Goal: Task Accomplishment & Management: Use online tool/utility

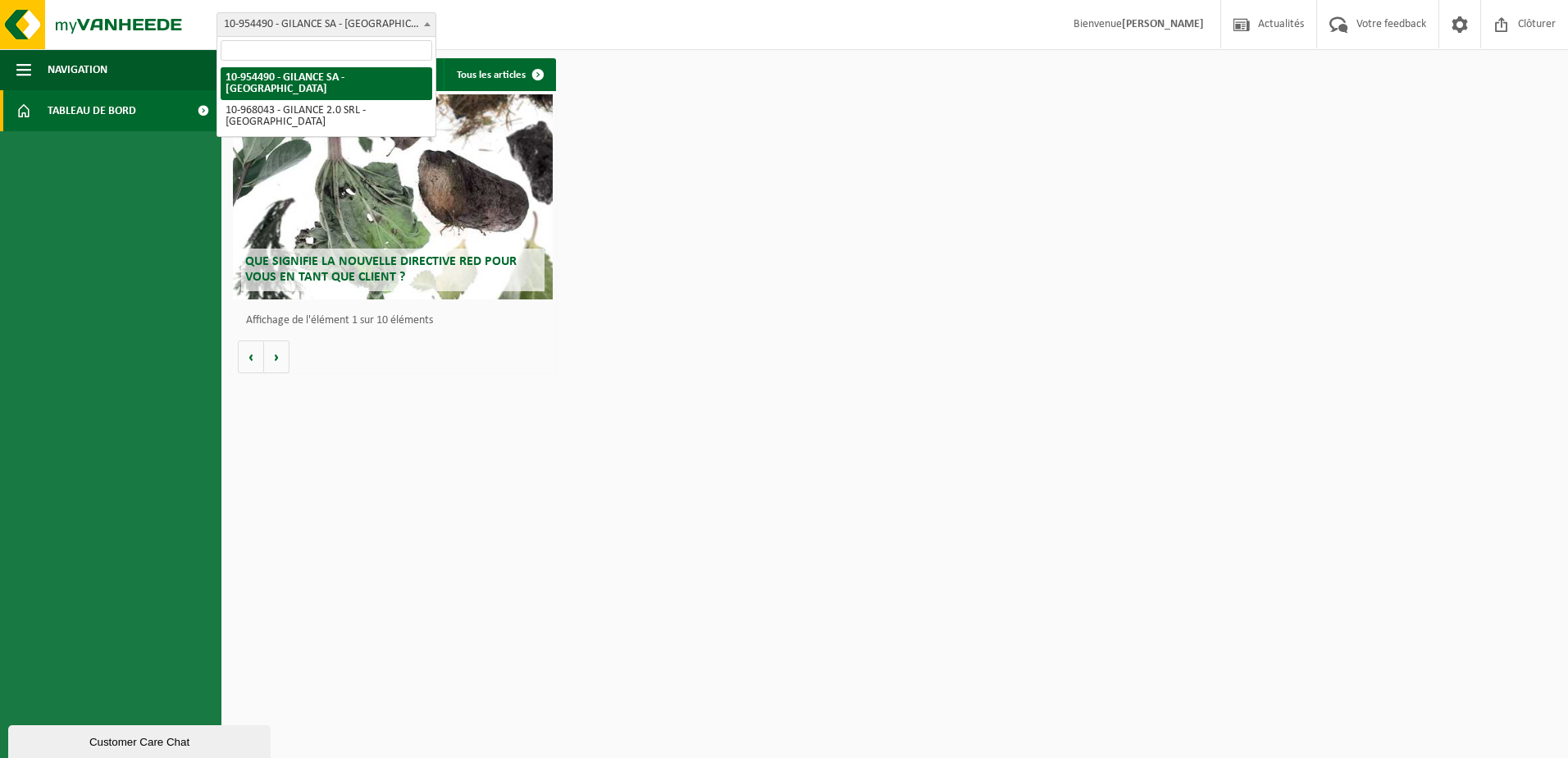
click at [426, 23] on b at bounding box center [427, 24] width 7 height 4
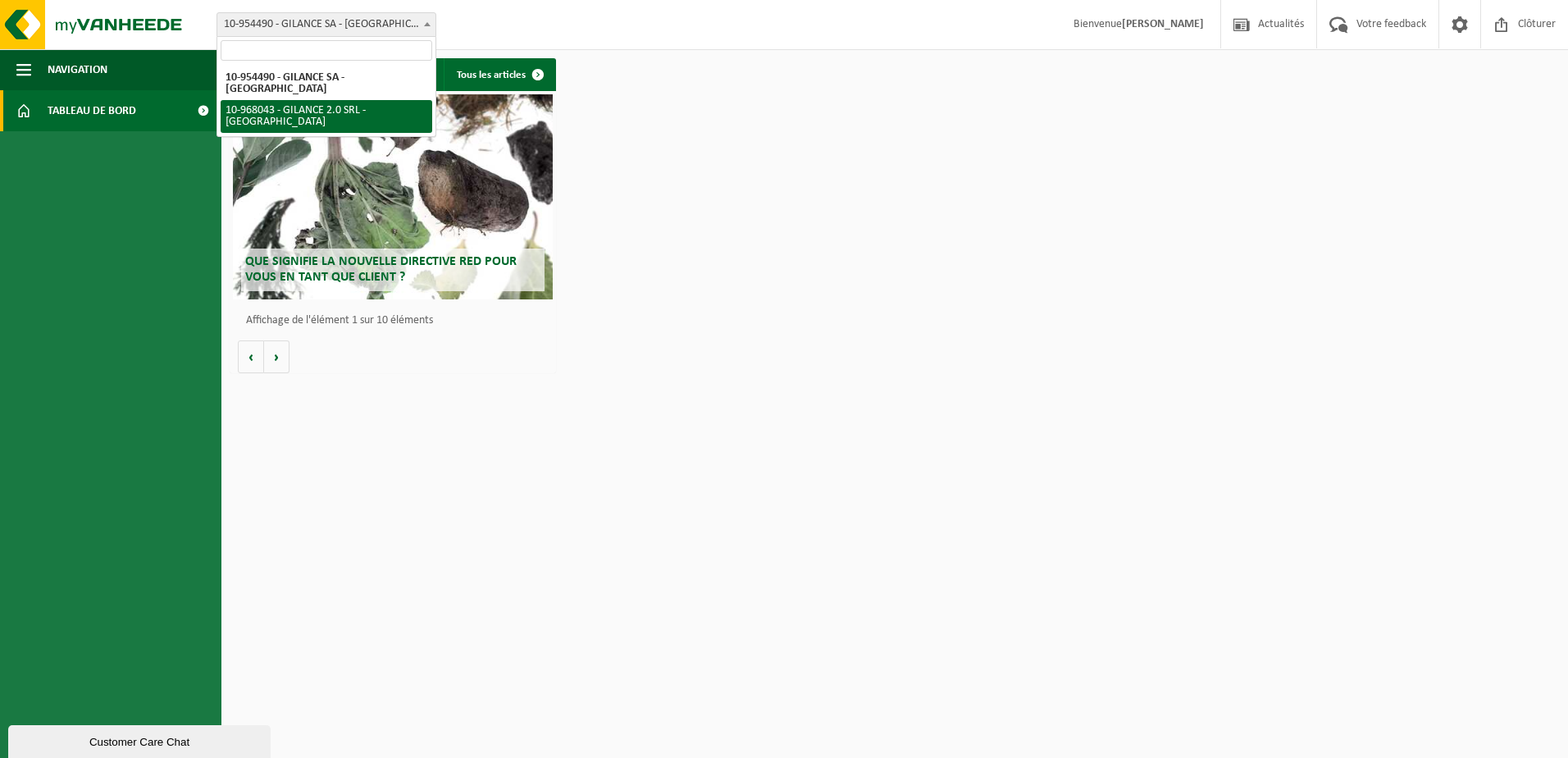
select select "154088"
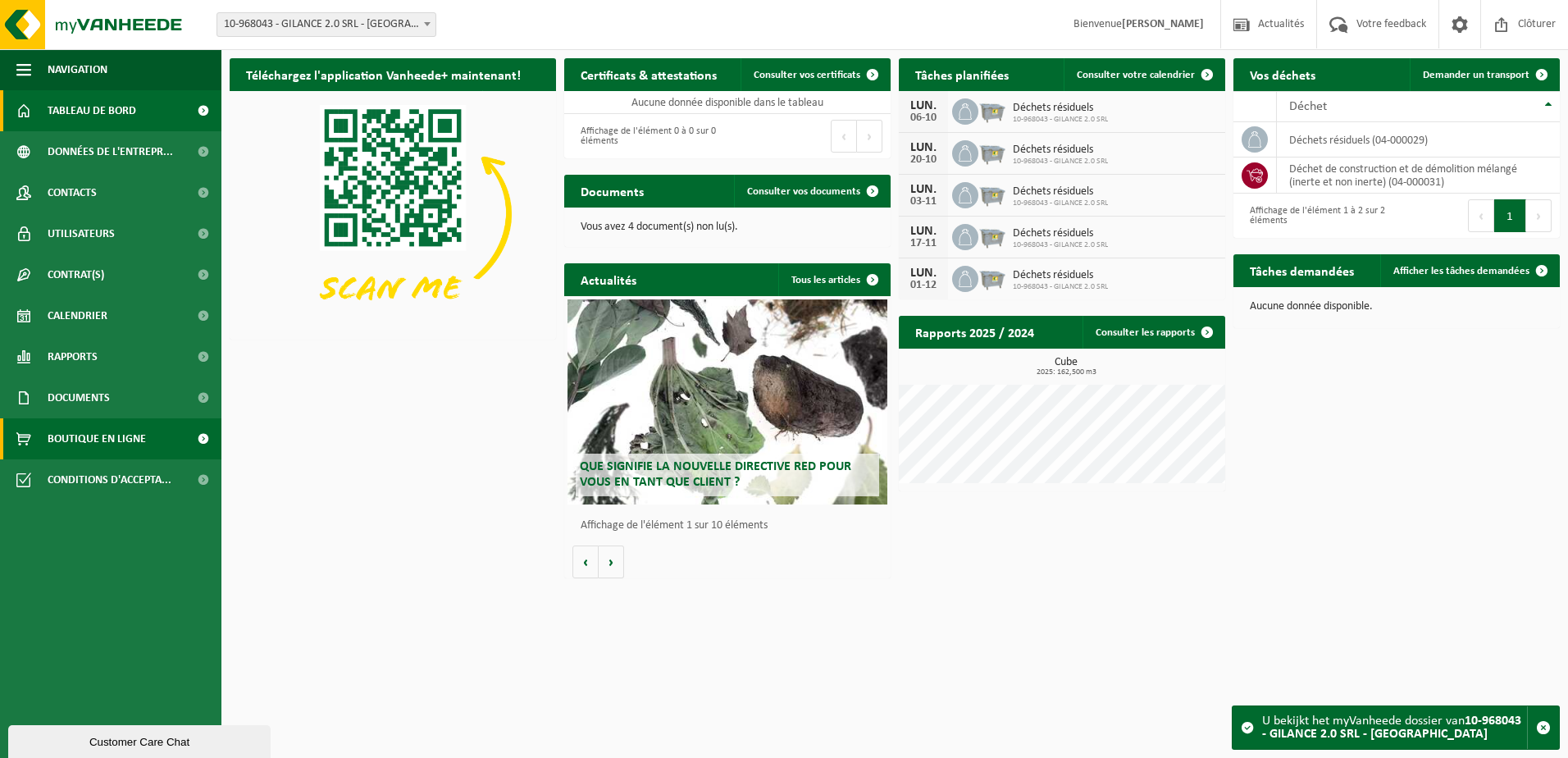
click at [68, 438] on span "Boutique en ligne" at bounding box center [97, 439] width 99 height 41
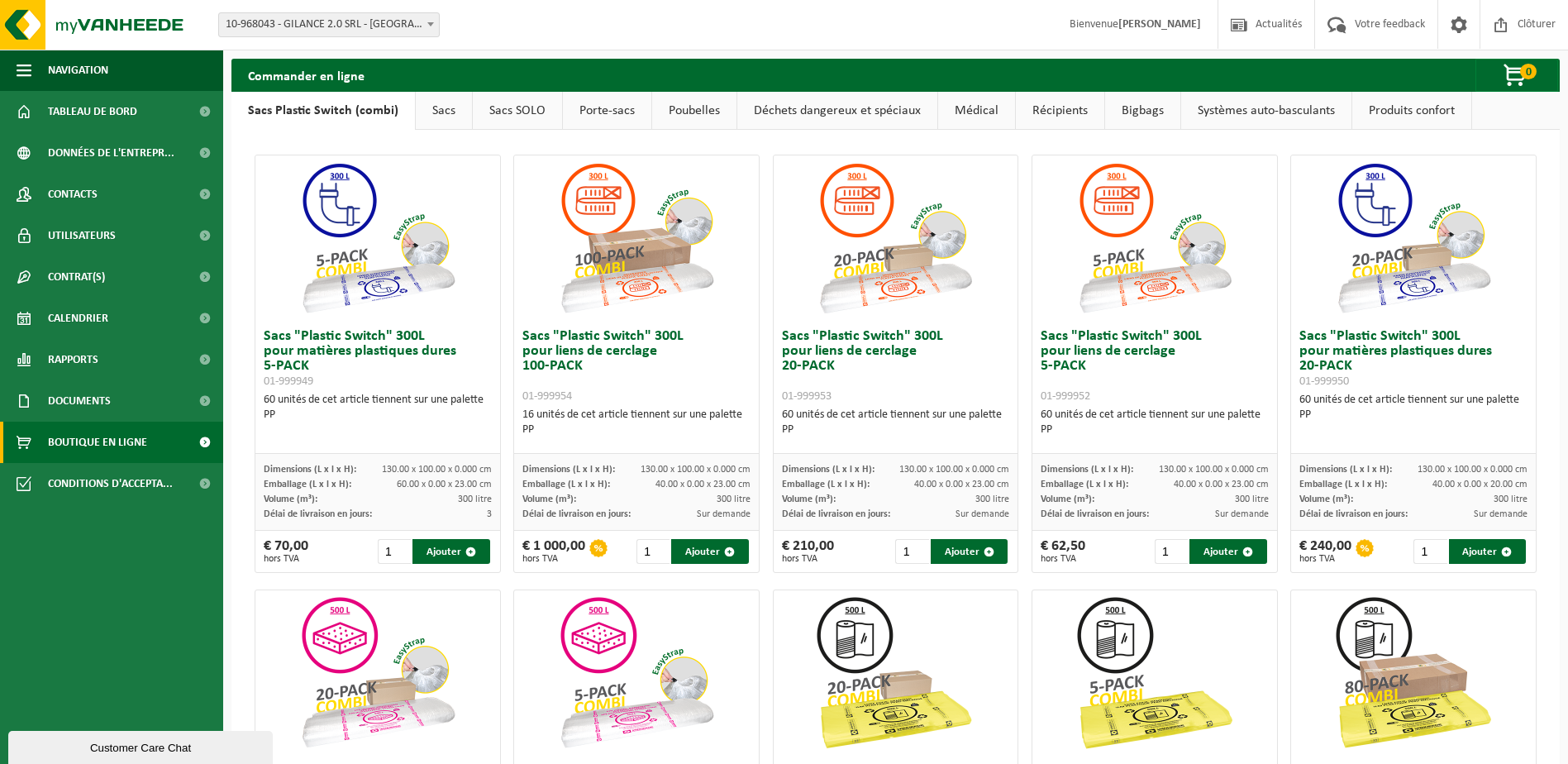
click at [432, 118] on link "Sacs" at bounding box center [443, 111] width 56 height 38
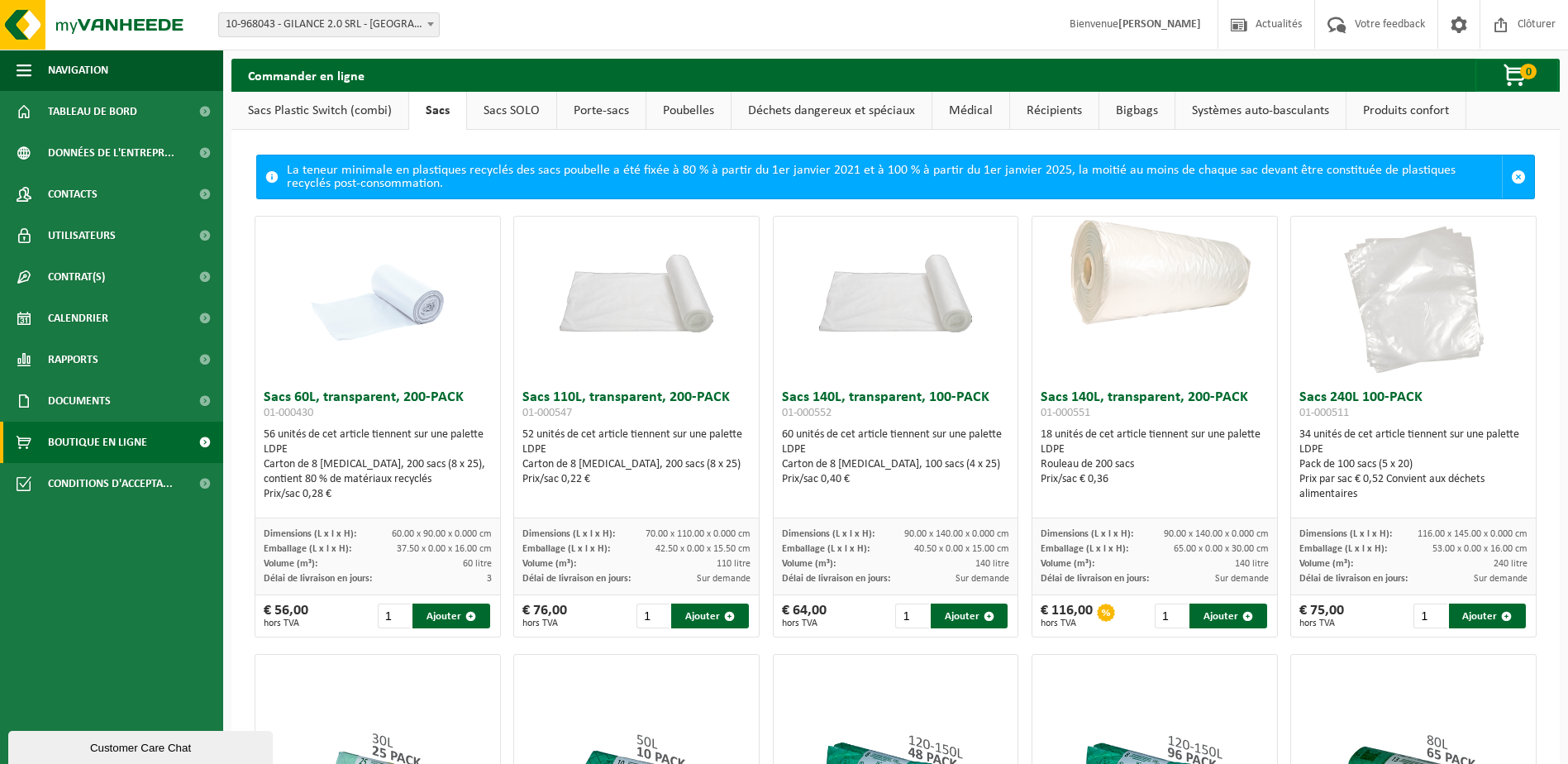
click at [506, 109] on link "Sacs SOLO" at bounding box center [511, 111] width 89 height 38
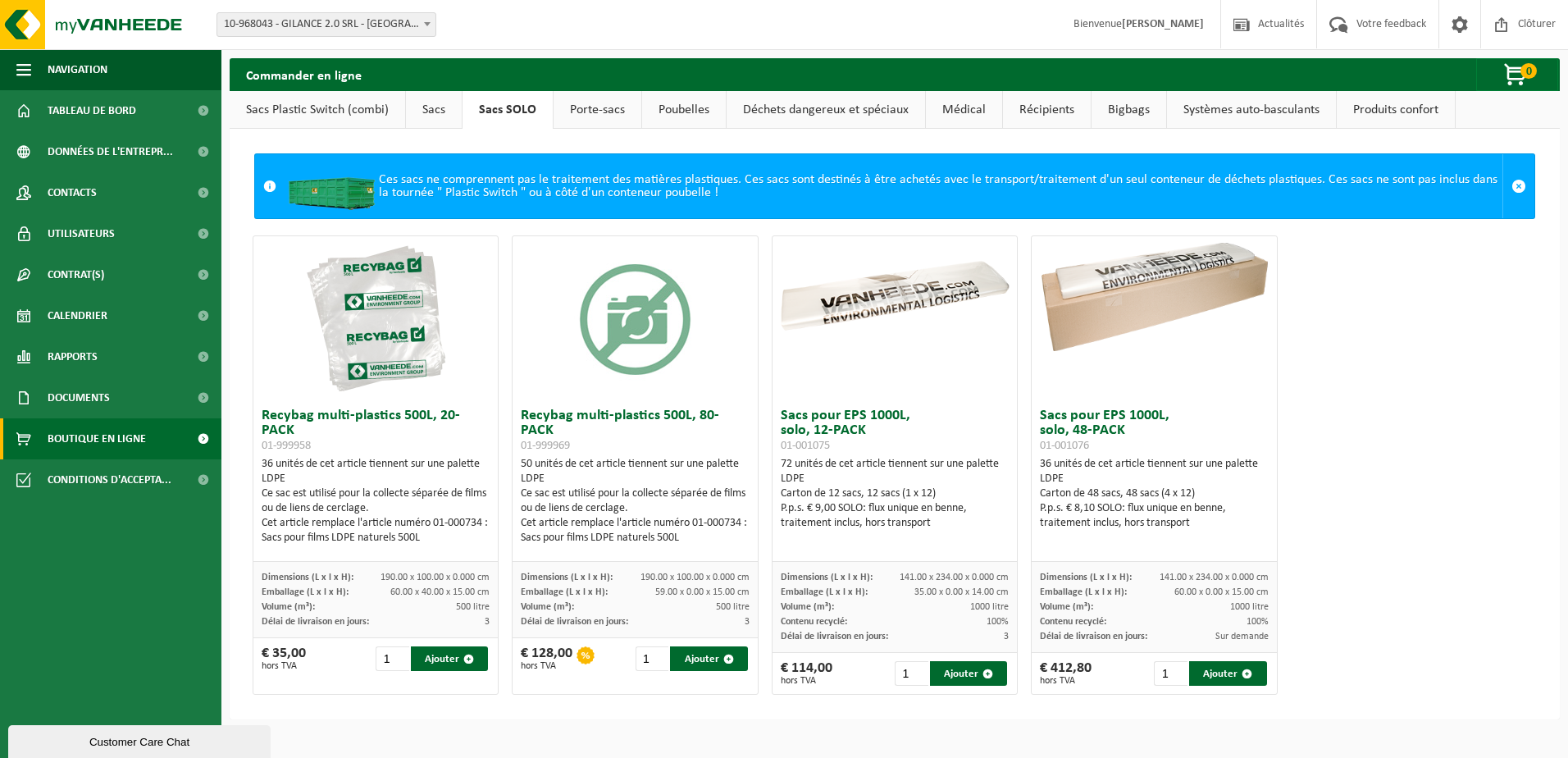
click at [586, 124] on link "Porte-sacs" at bounding box center [597, 110] width 87 height 38
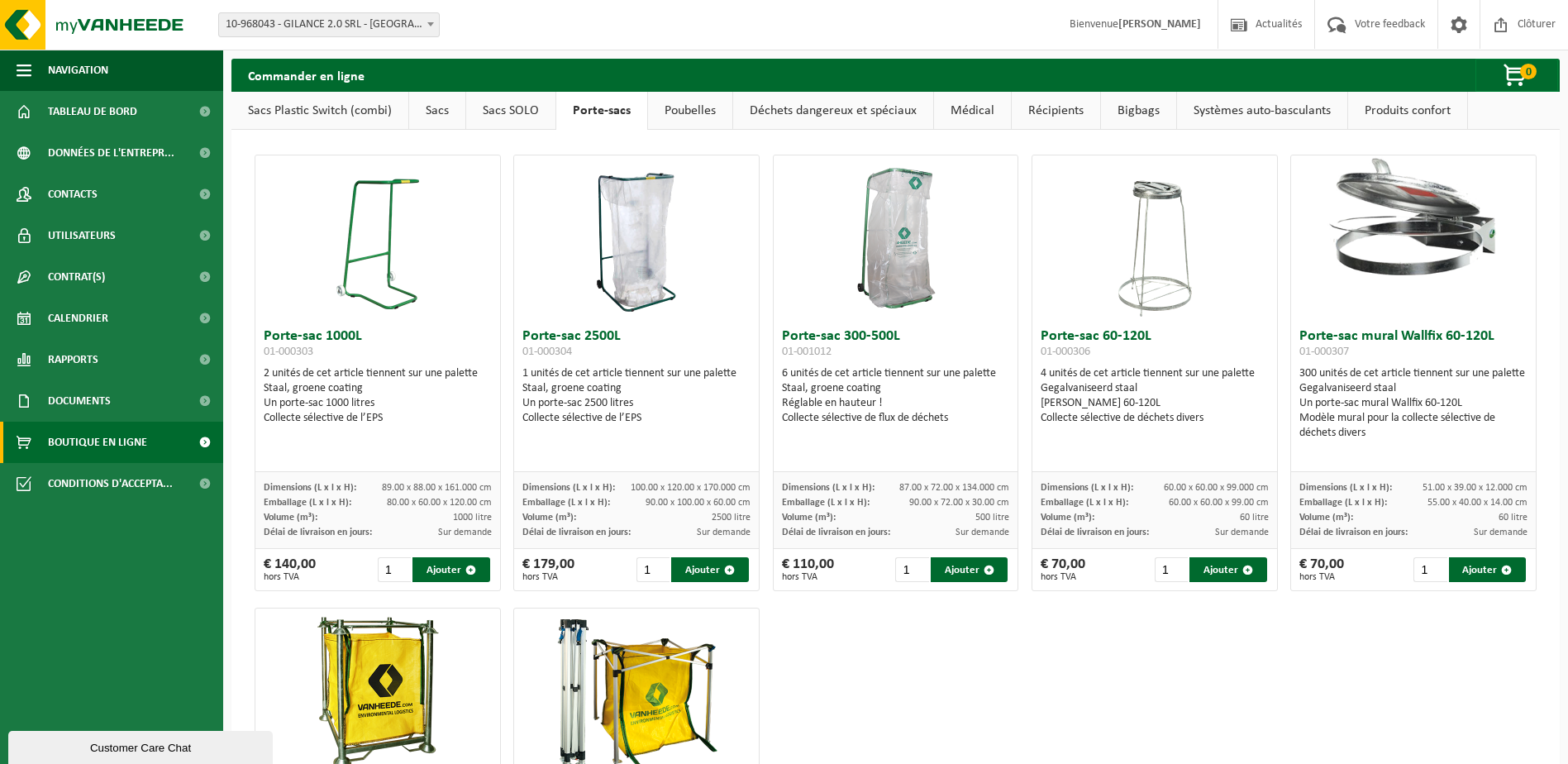
click at [694, 111] on link "Poubelles" at bounding box center [689, 111] width 84 height 38
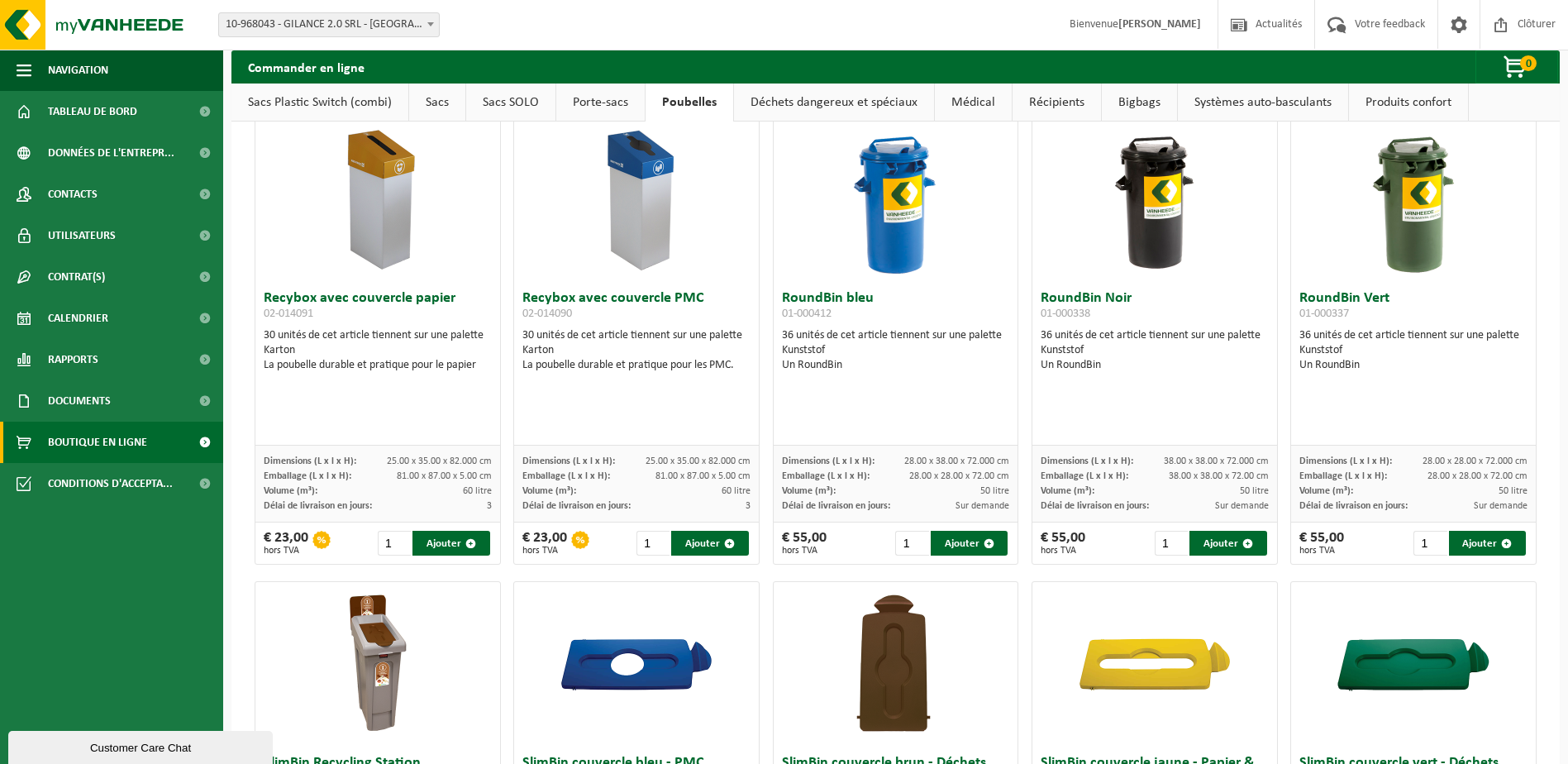
scroll to position [992, 0]
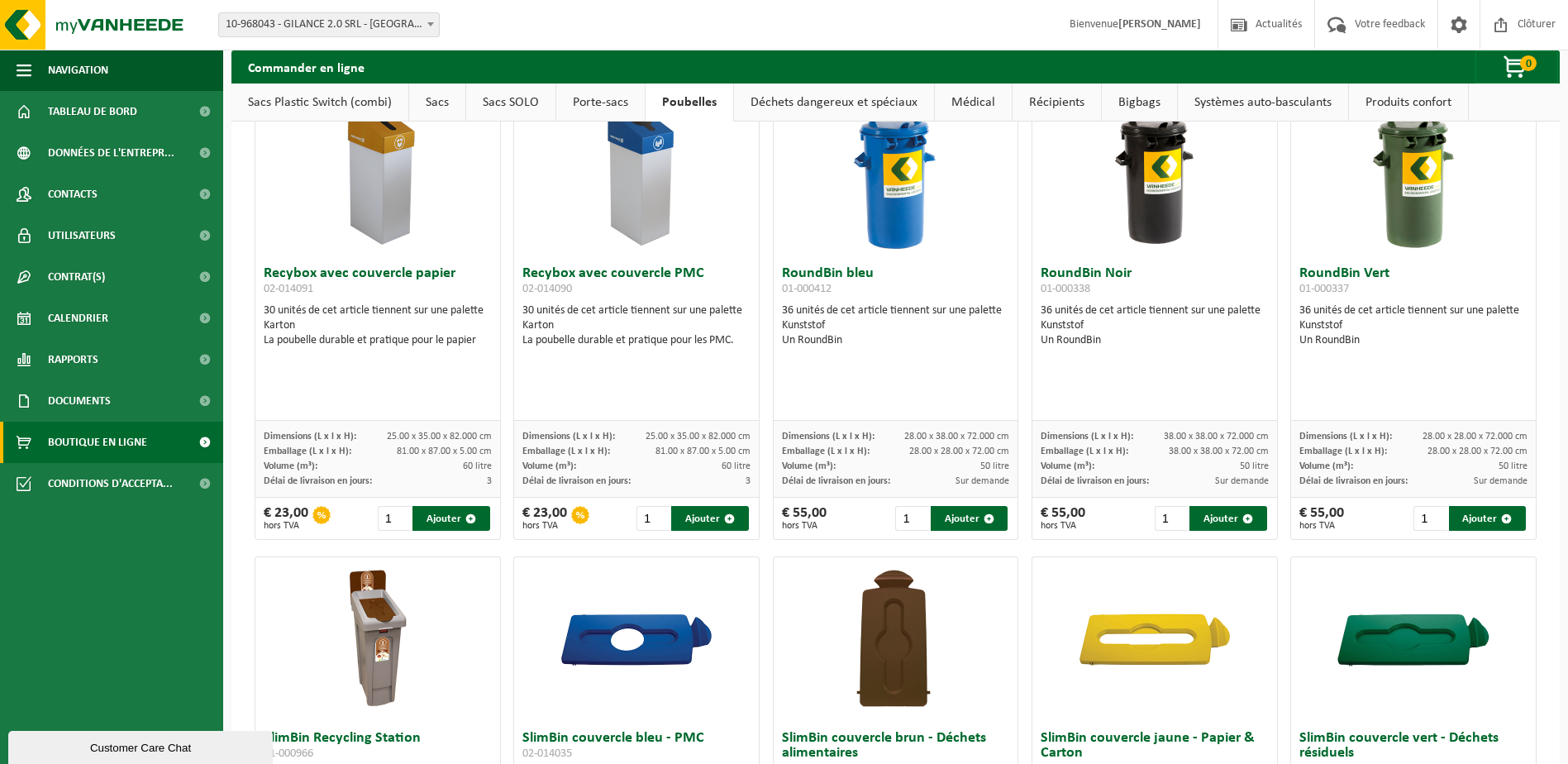
click at [878, 213] on img at bounding box center [895, 175] width 82 height 166
click at [828, 277] on h3 "RoundBin bleu 01-000412" at bounding box center [896, 282] width 228 height 33
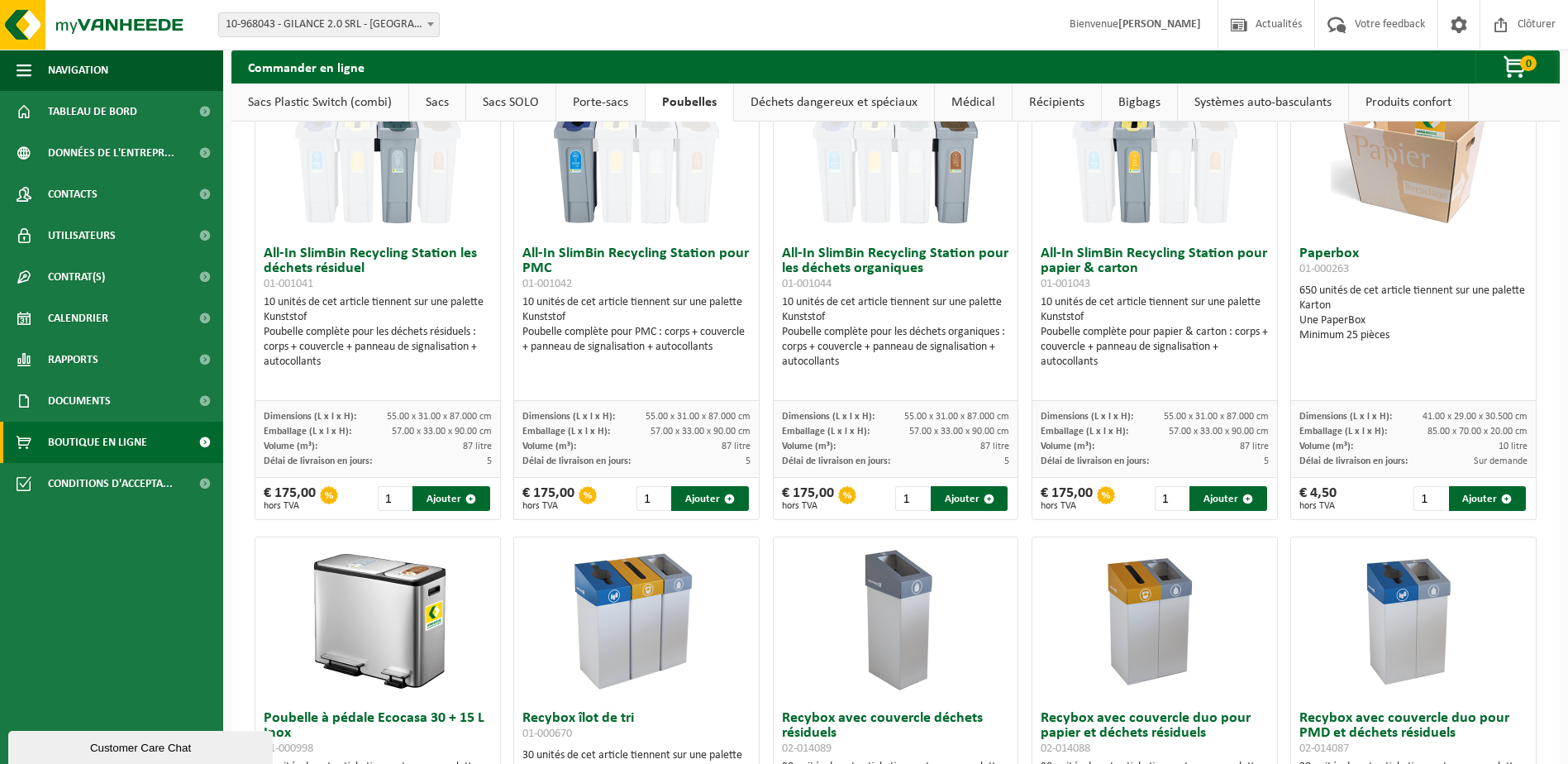
scroll to position [0, 0]
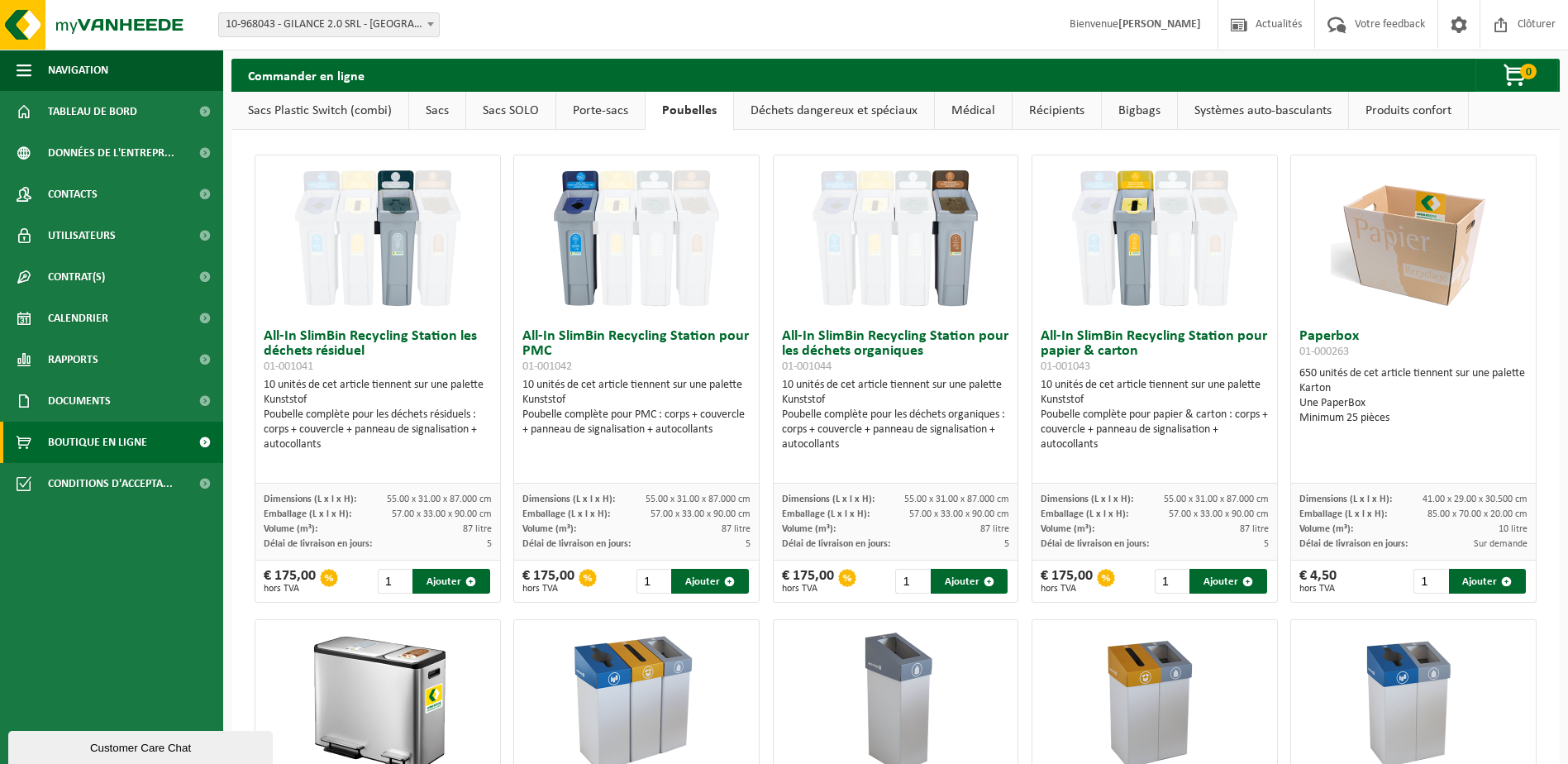
click at [834, 114] on link "Déchets dangereux et spéciaux" at bounding box center [833, 111] width 200 height 38
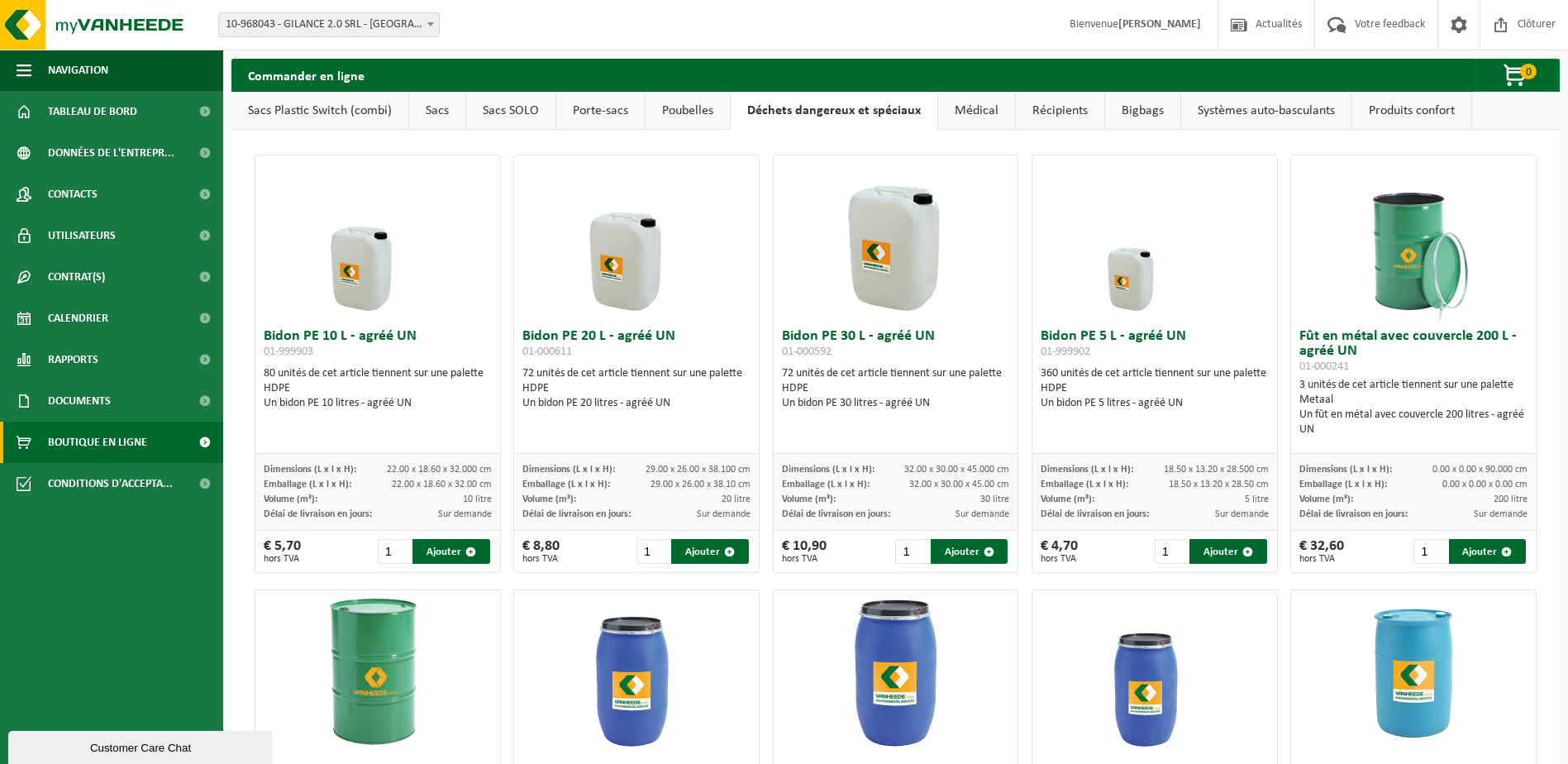
click at [960, 101] on link "Médical" at bounding box center [976, 111] width 77 height 38
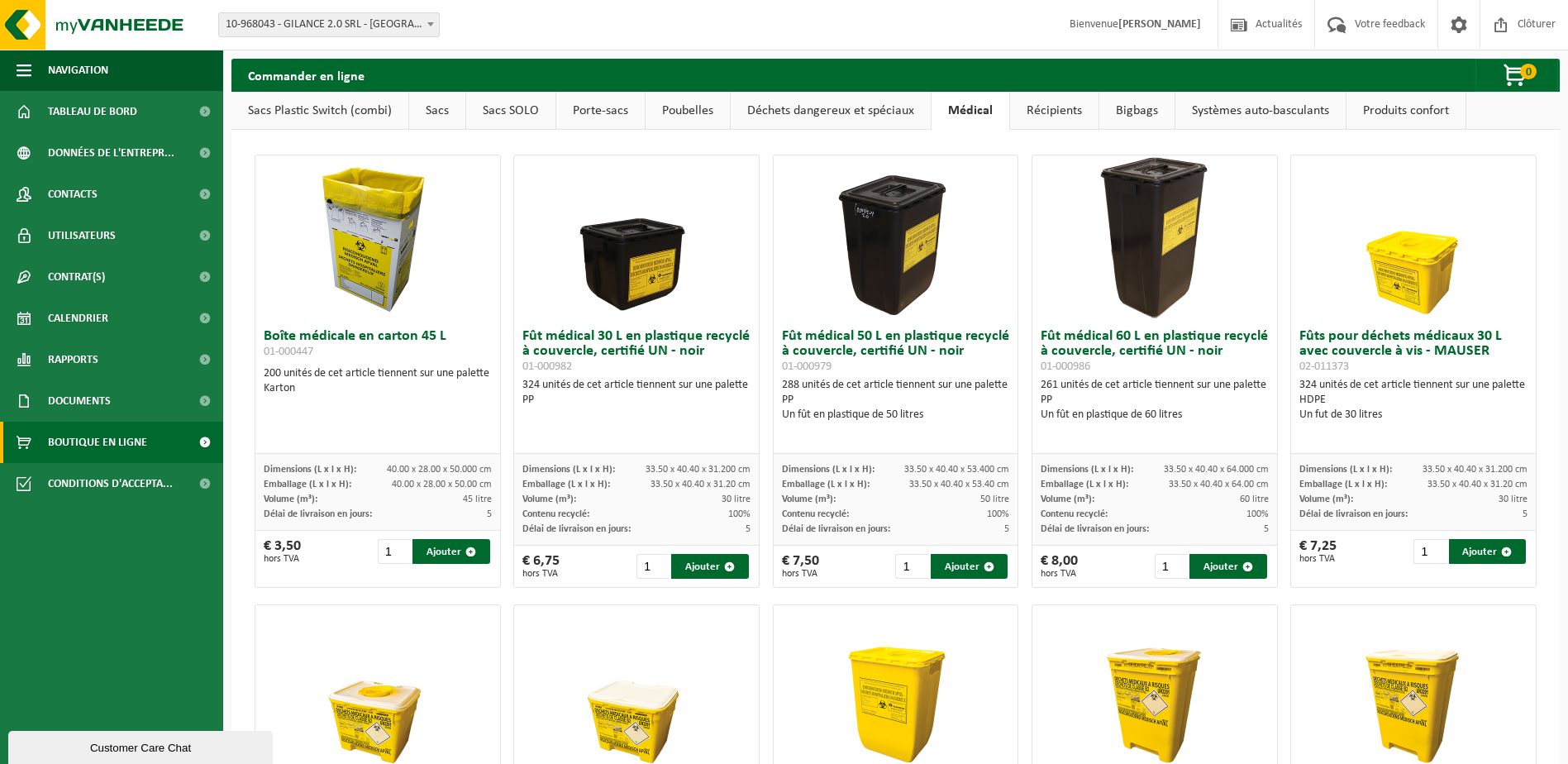
click at [1033, 113] on link "Récipients" at bounding box center [1054, 111] width 88 height 38
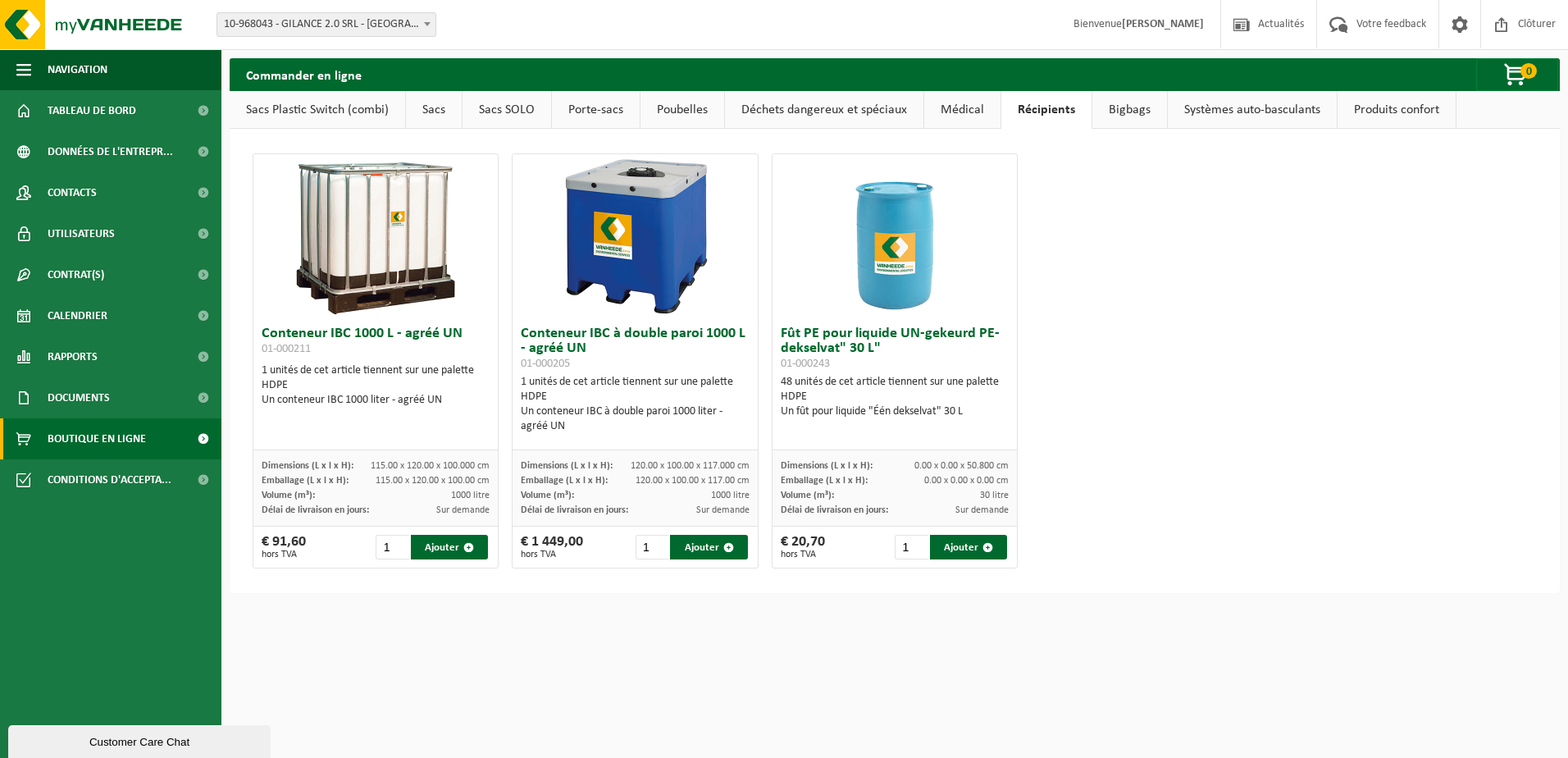
click at [1127, 106] on link "Bigbags" at bounding box center [1129, 110] width 74 height 38
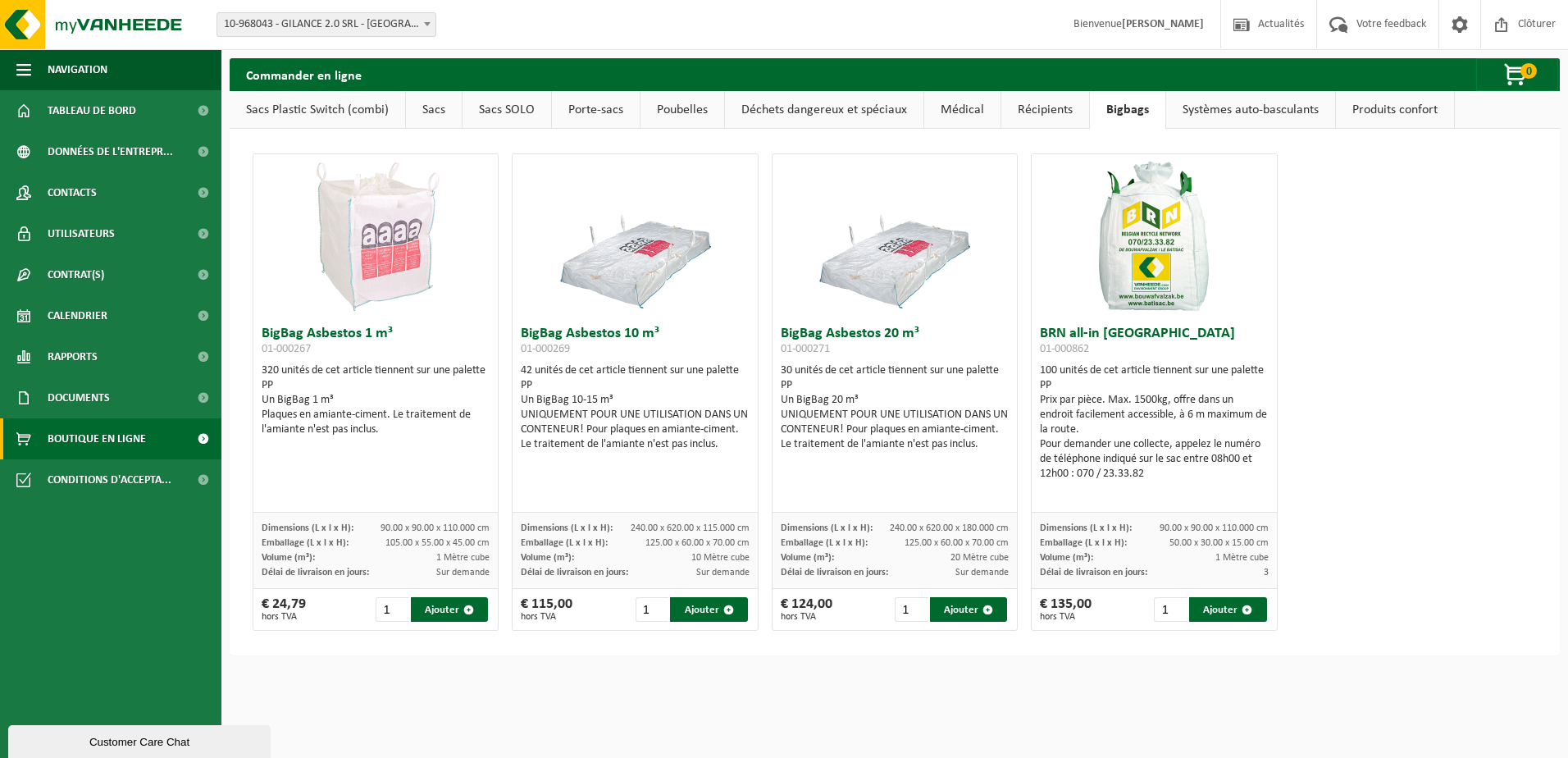
click at [1219, 106] on link "Systèmes auto-basculants" at bounding box center [1250, 110] width 169 height 38
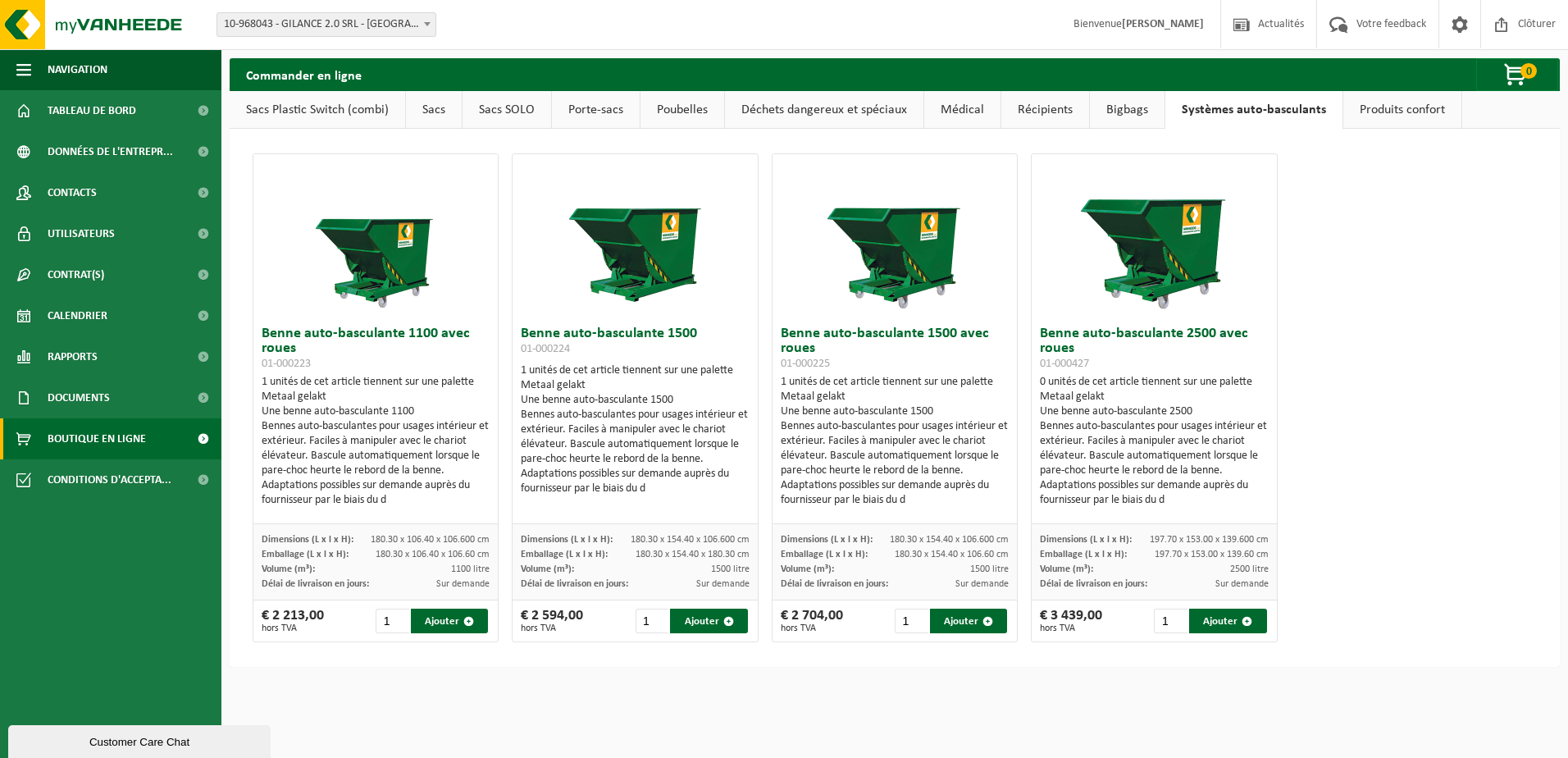
click at [1377, 113] on link "Produits confort" at bounding box center [1403, 110] width 118 height 38
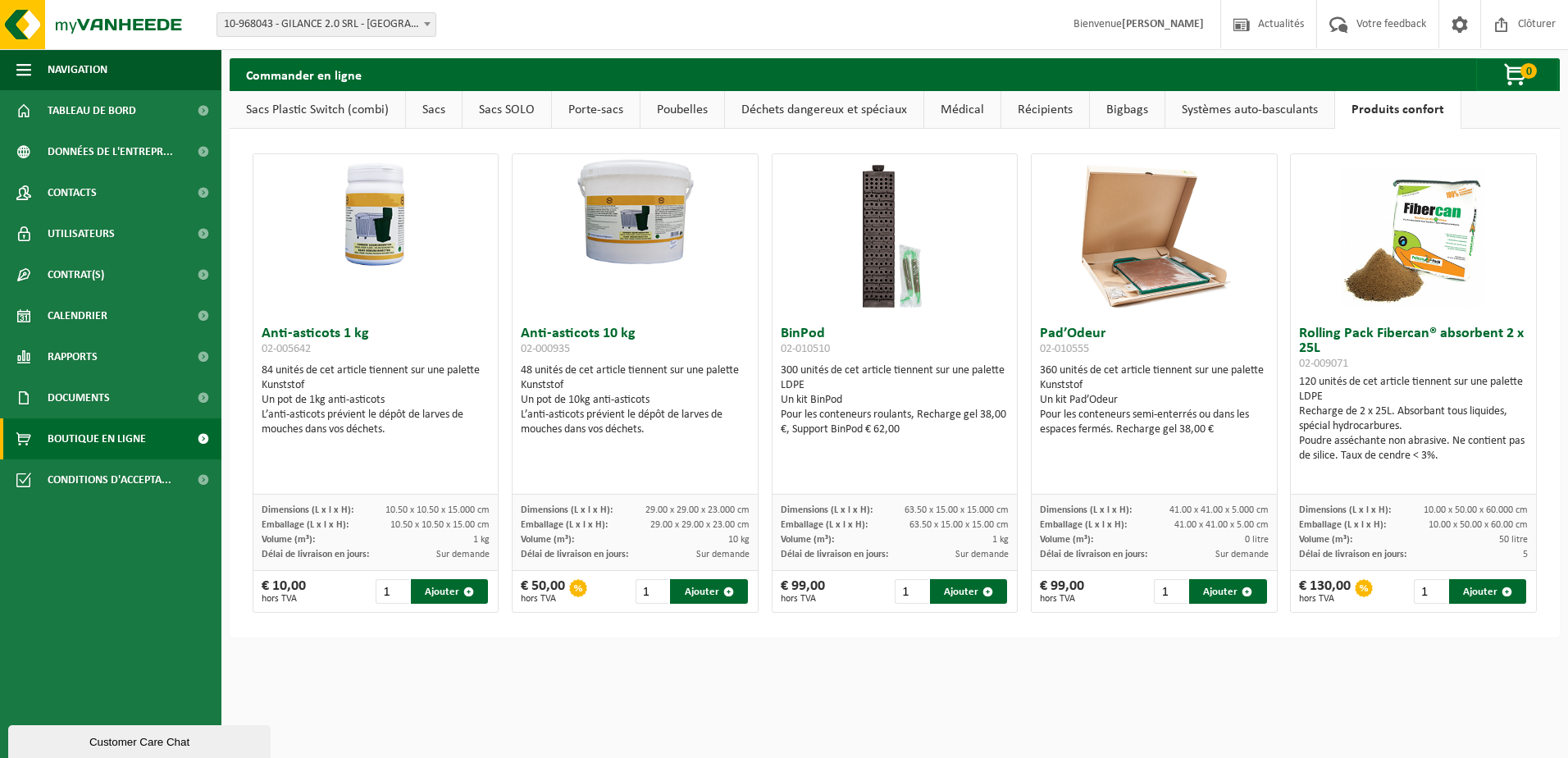
click at [297, 116] on link "Sacs Plastic Switch (combi)" at bounding box center [317, 110] width 176 height 38
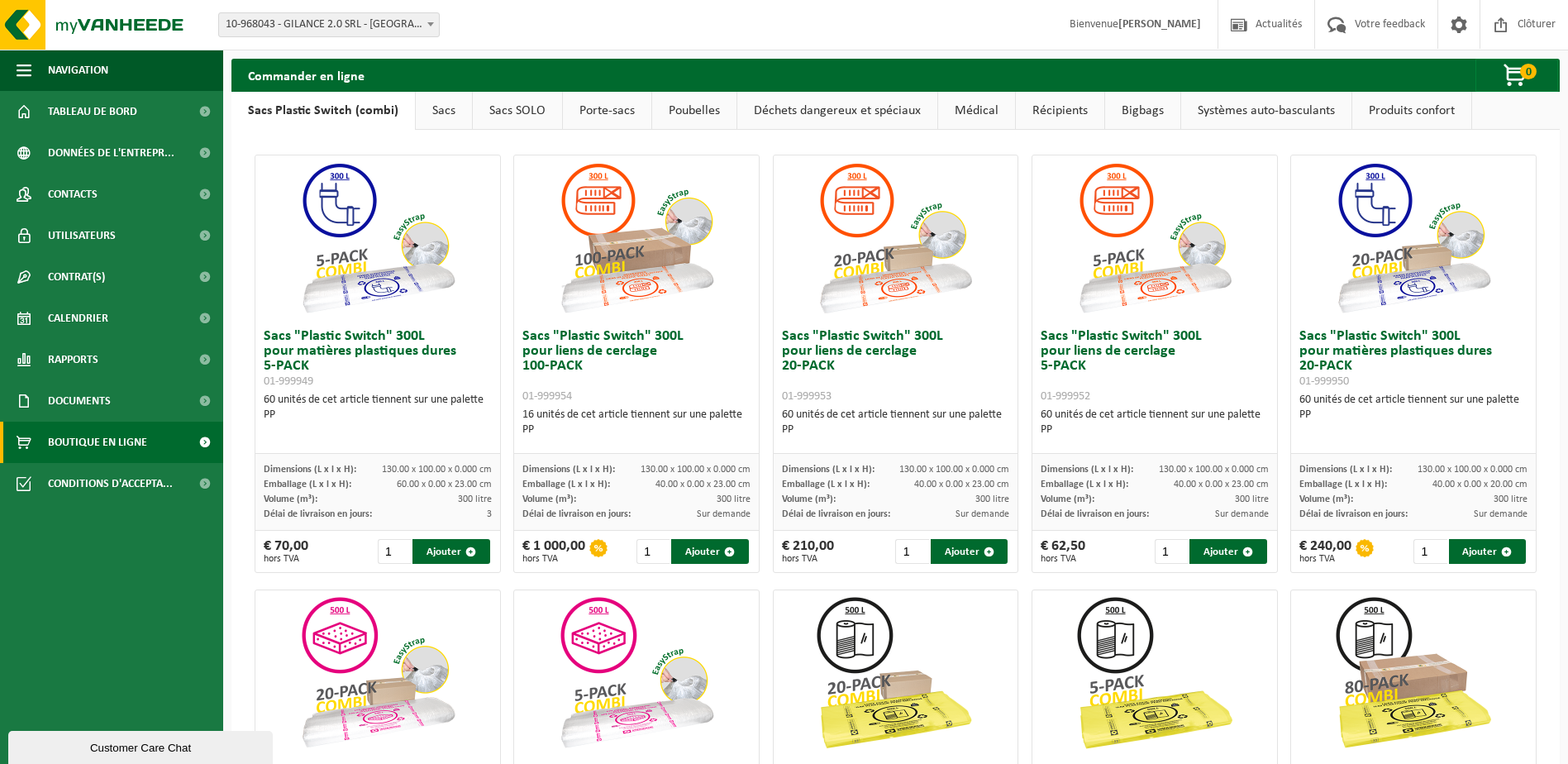
click at [295, 79] on h2 "Commander en ligne" at bounding box center [306, 75] width 150 height 32
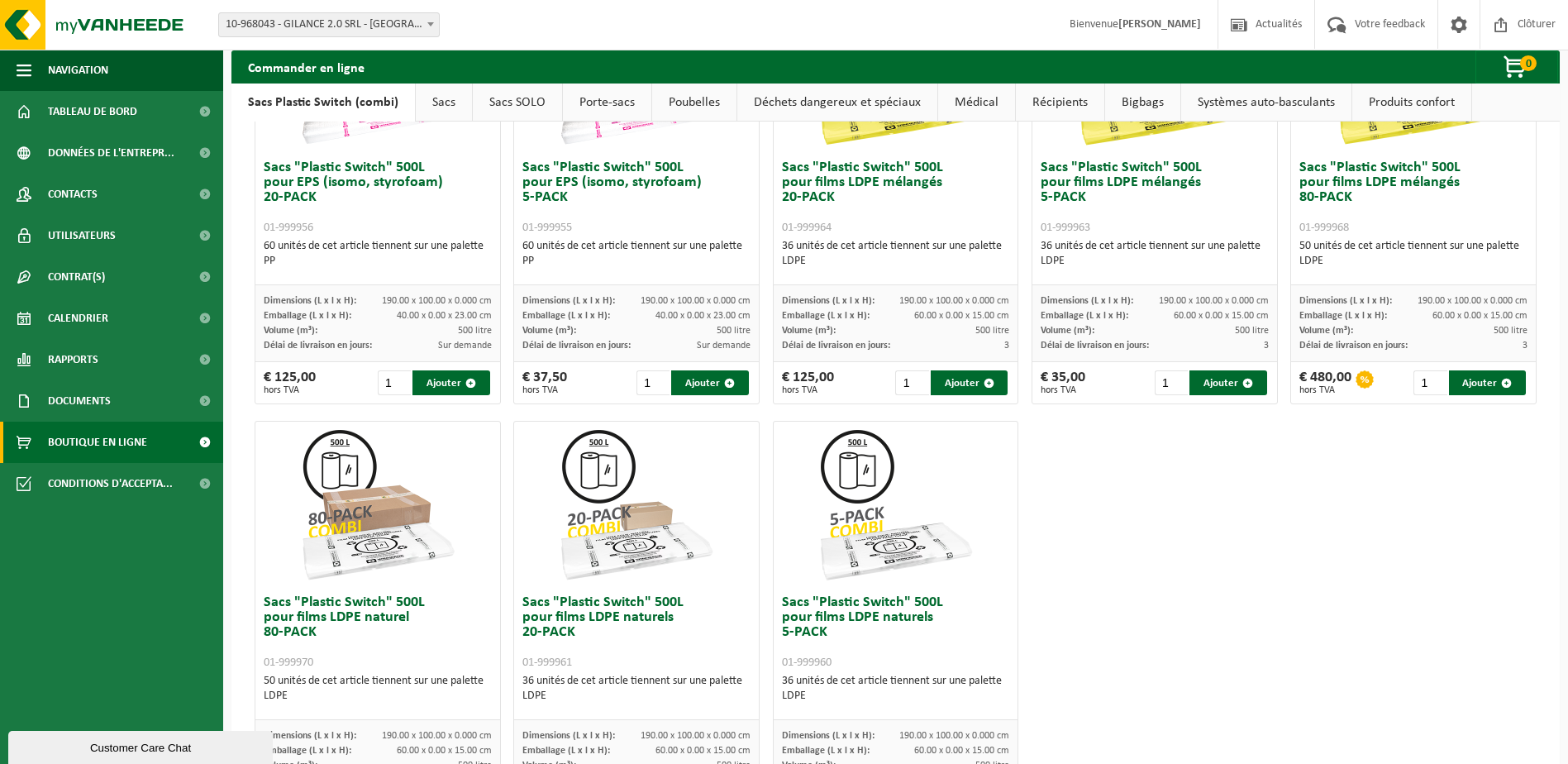
scroll to position [720, 0]
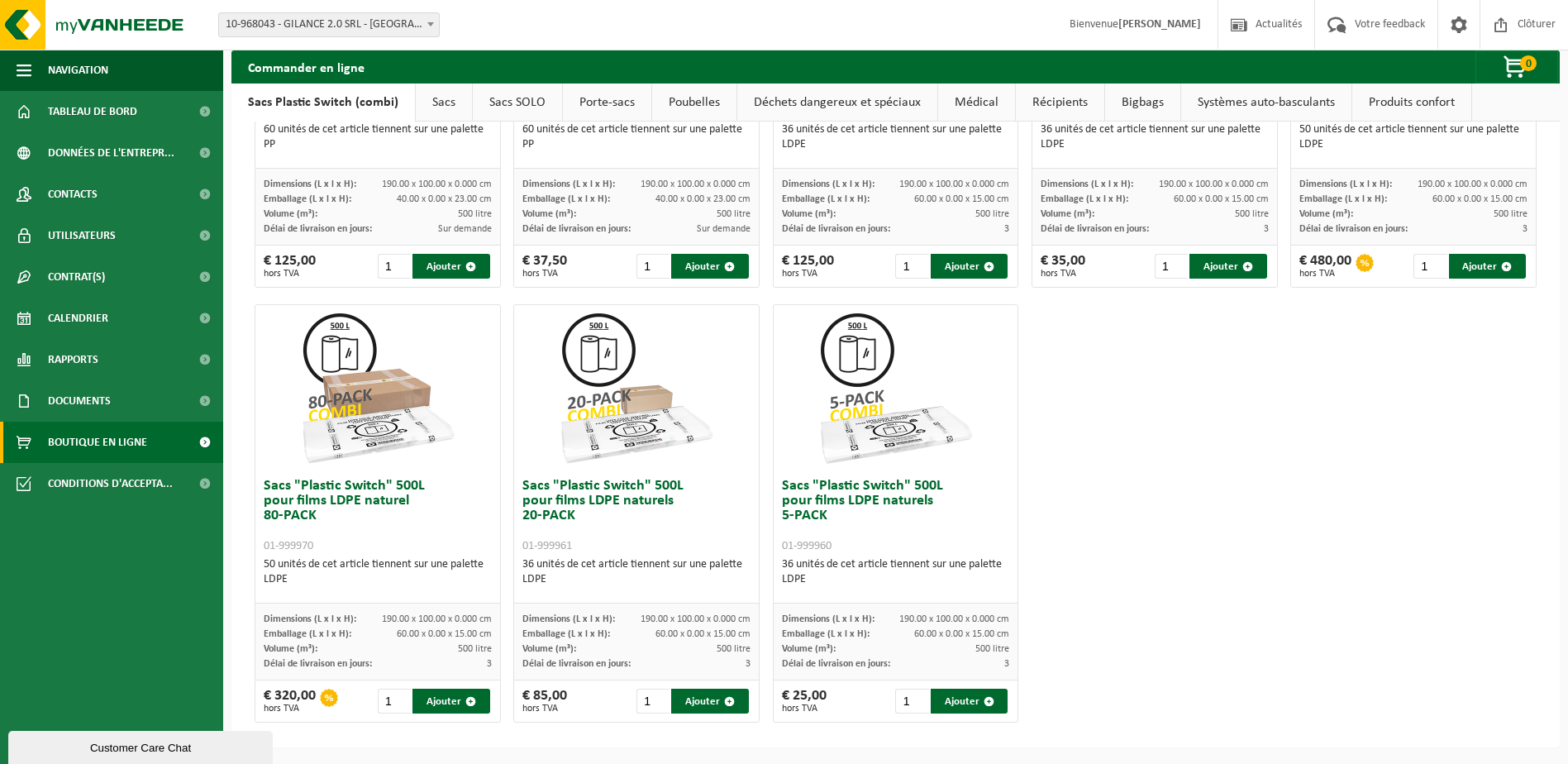
click at [66, 435] on span "Boutique en ligne" at bounding box center [98, 442] width 99 height 42
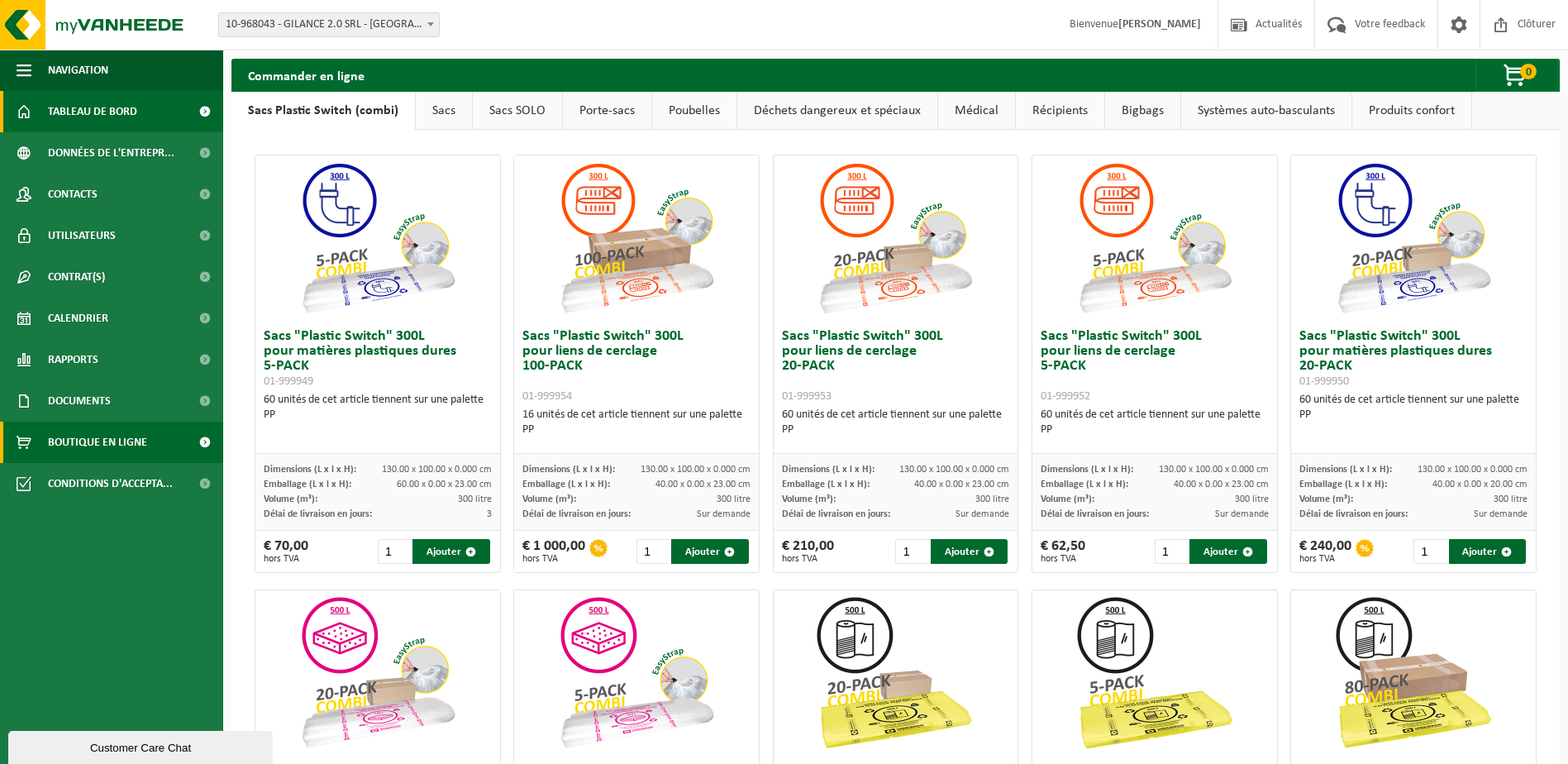
click at [48, 108] on span "Tableau de bord" at bounding box center [93, 112] width 89 height 42
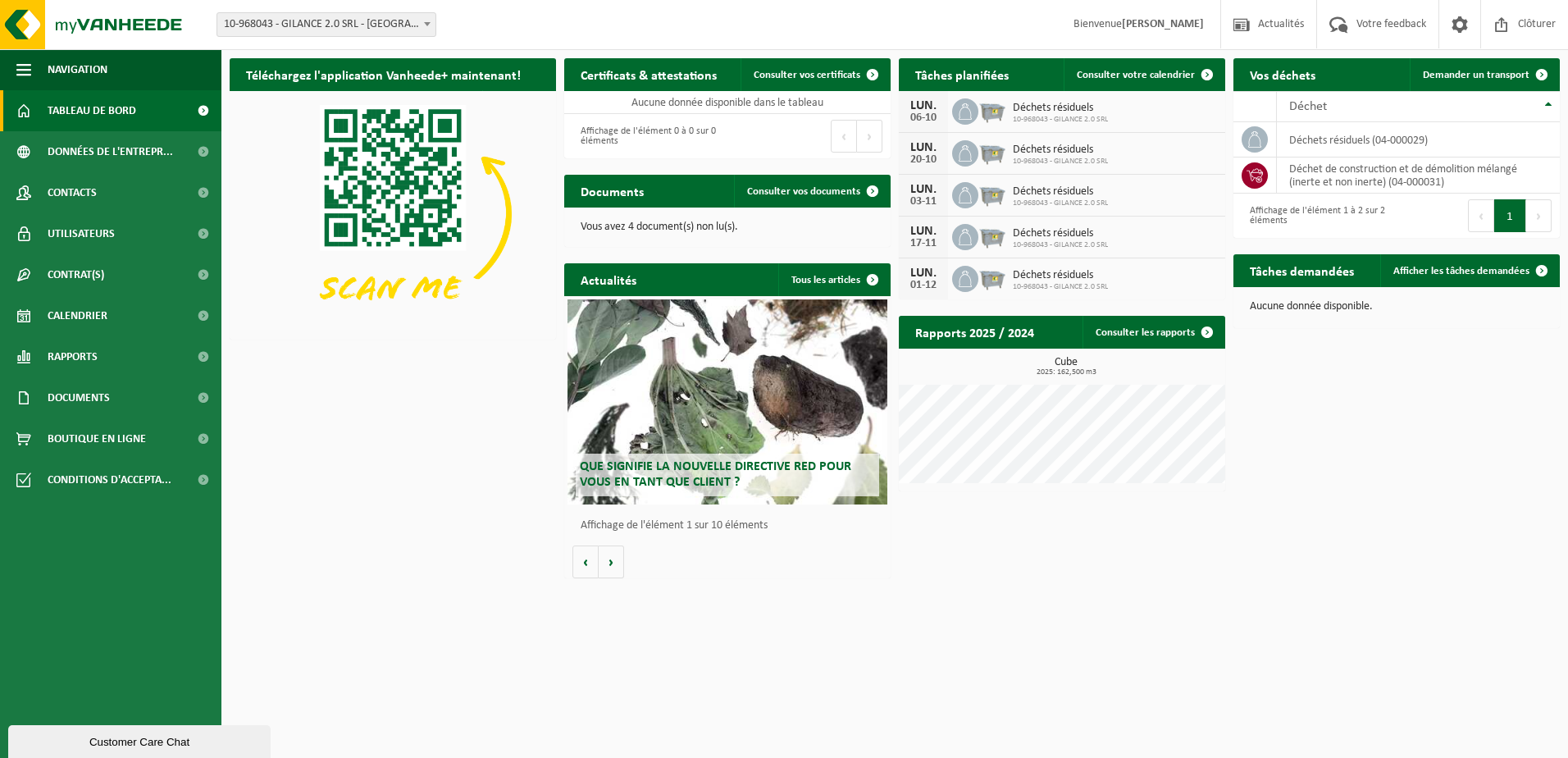
click at [1300, 70] on h2 "Vos déchets" at bounding box center [1282, 74] width 99 height 32
click at [1313, 111] on span "Déchet" at bounding box center [1308, 107] width 38 height 13
click at [1463, 74] on span "Demander un transport" at bounding box center [1476, 74] width 106 height 10
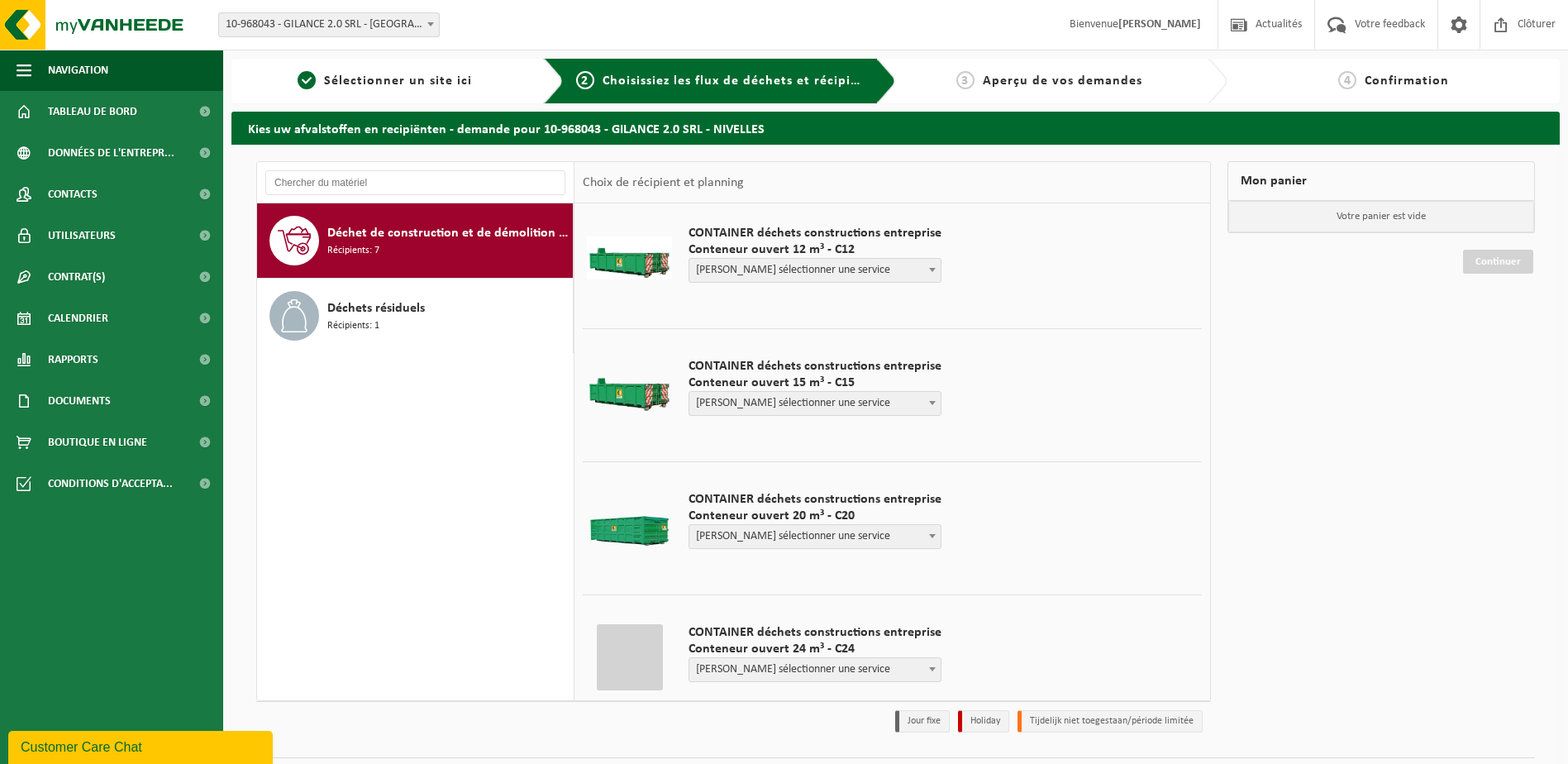
scroll to position [265, 0]
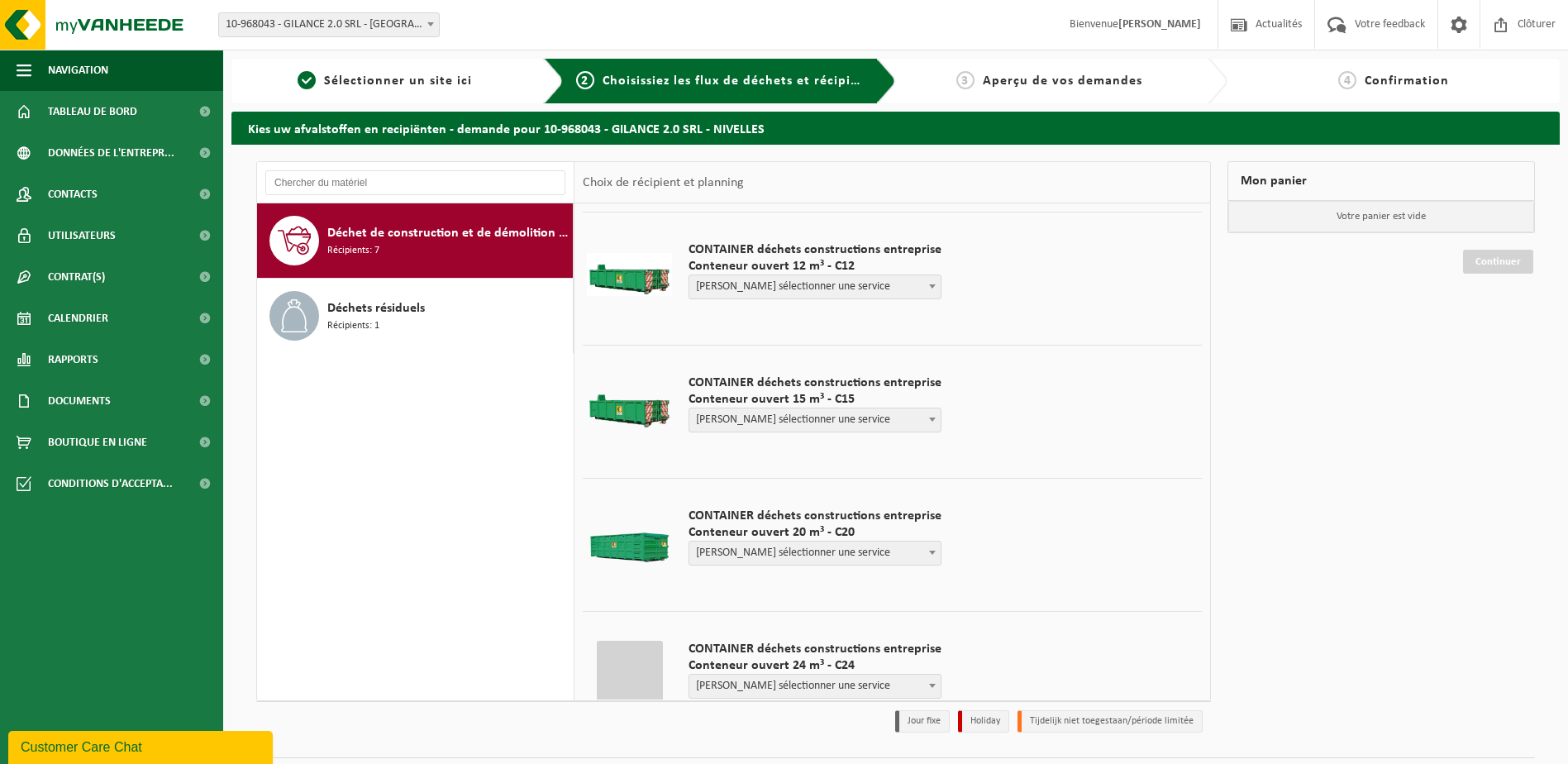
click at [810, 421] on span "Veuillez sélectionner une service" at bounding box center [814, 419] width 251 height 23
select select "CD-VEL-004521_HK-XC-15-GN-00_04-000031_725"
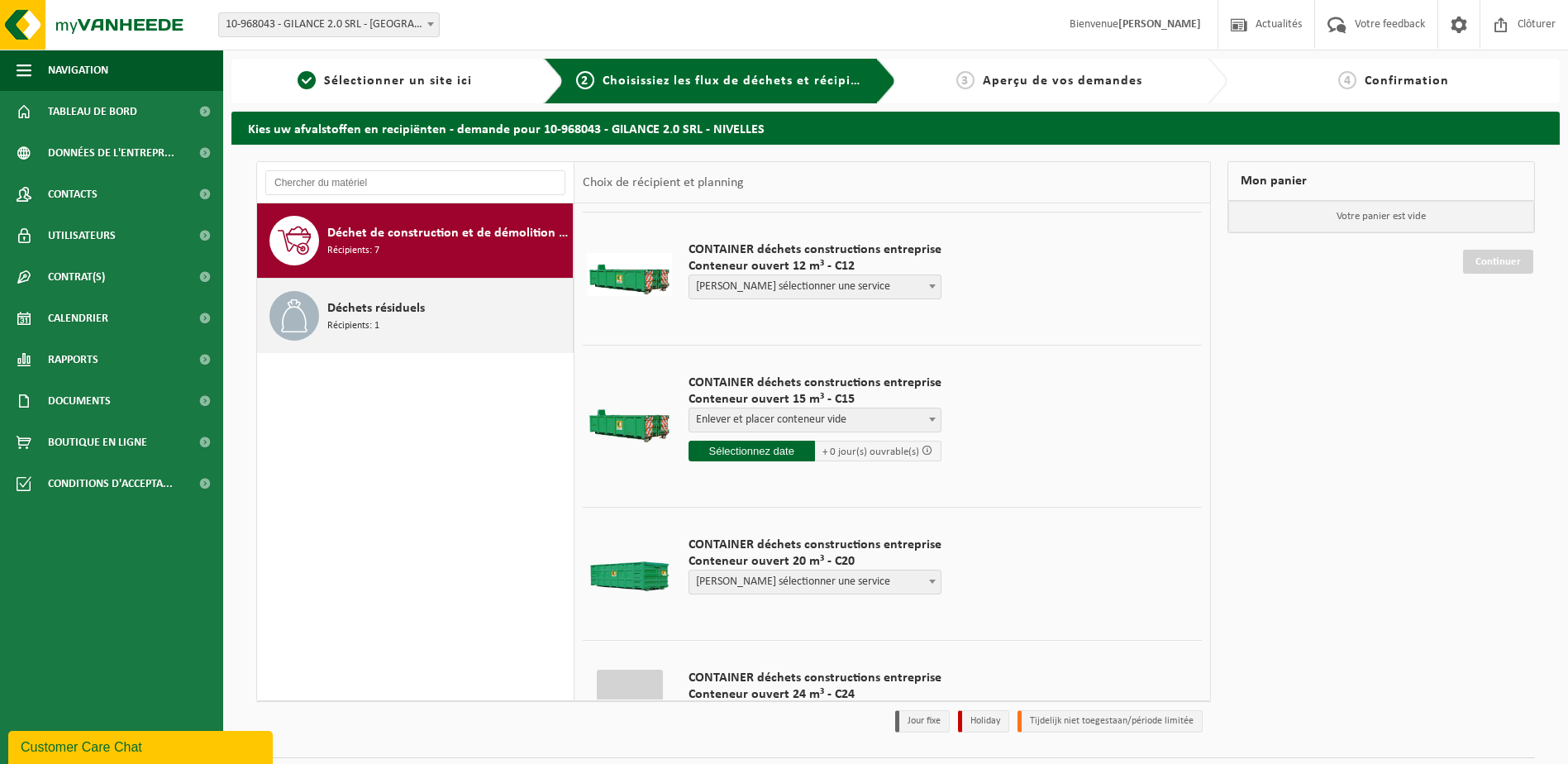
click at [383, 318] on div "Déchets résiduels Récipients: 1" at bounding box center [448, 315] width 241 height 49
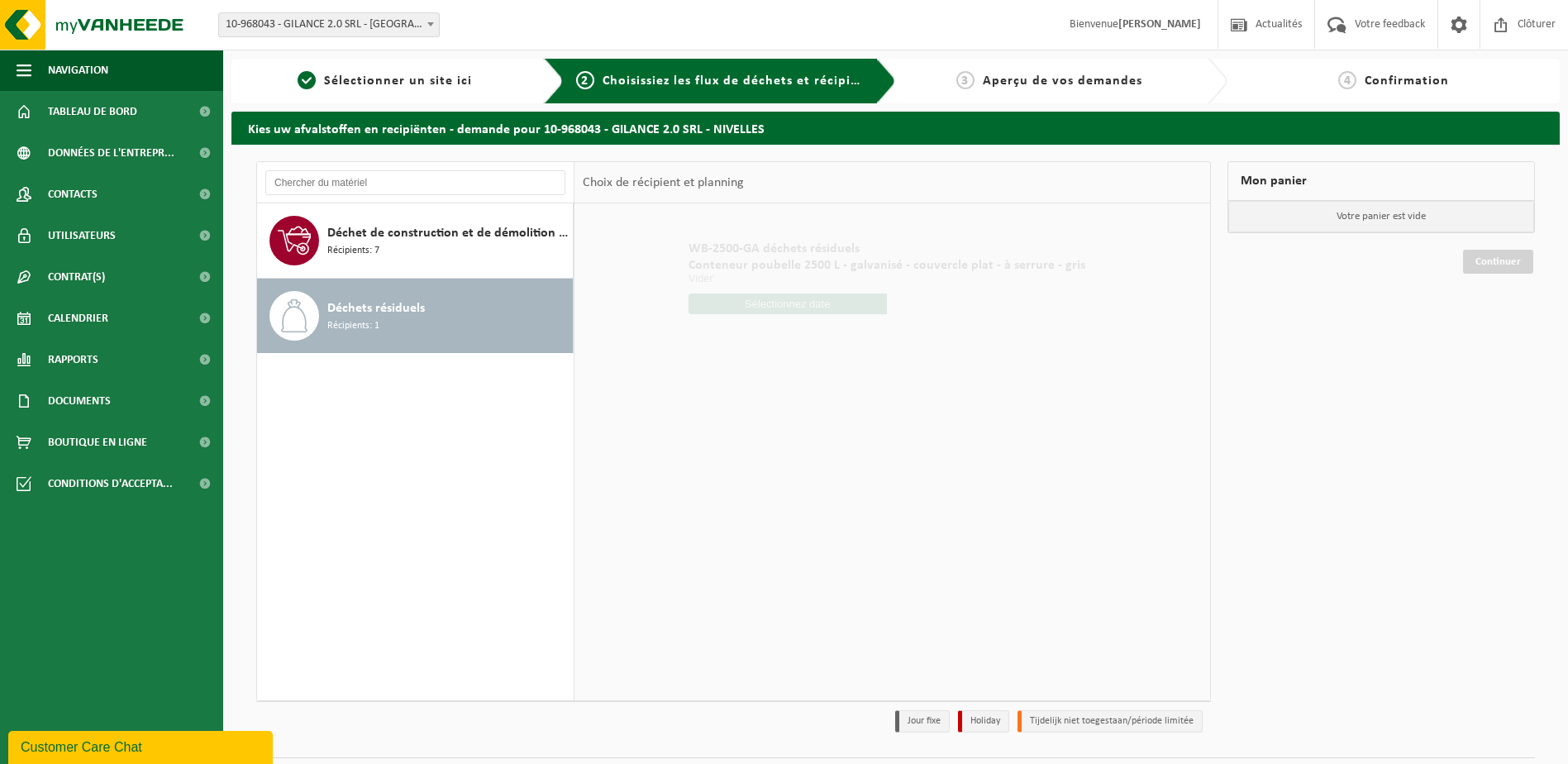
scroll to position [0, 0]
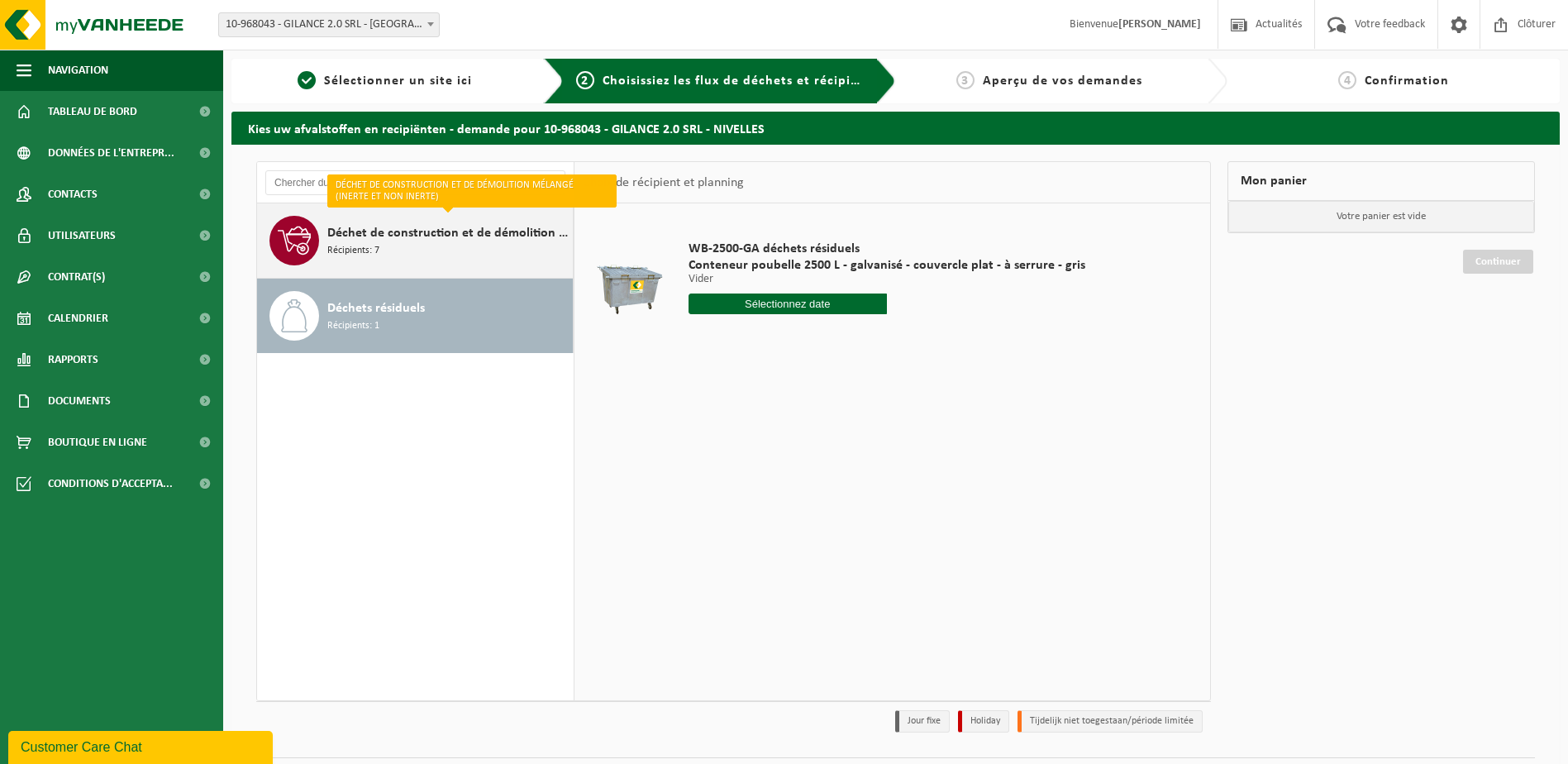
click at [475, 238] on span "Déchet de construction et de démolition mélangé (inerte et non inerte)" at bounding box center [448, 233] width 241 height 20
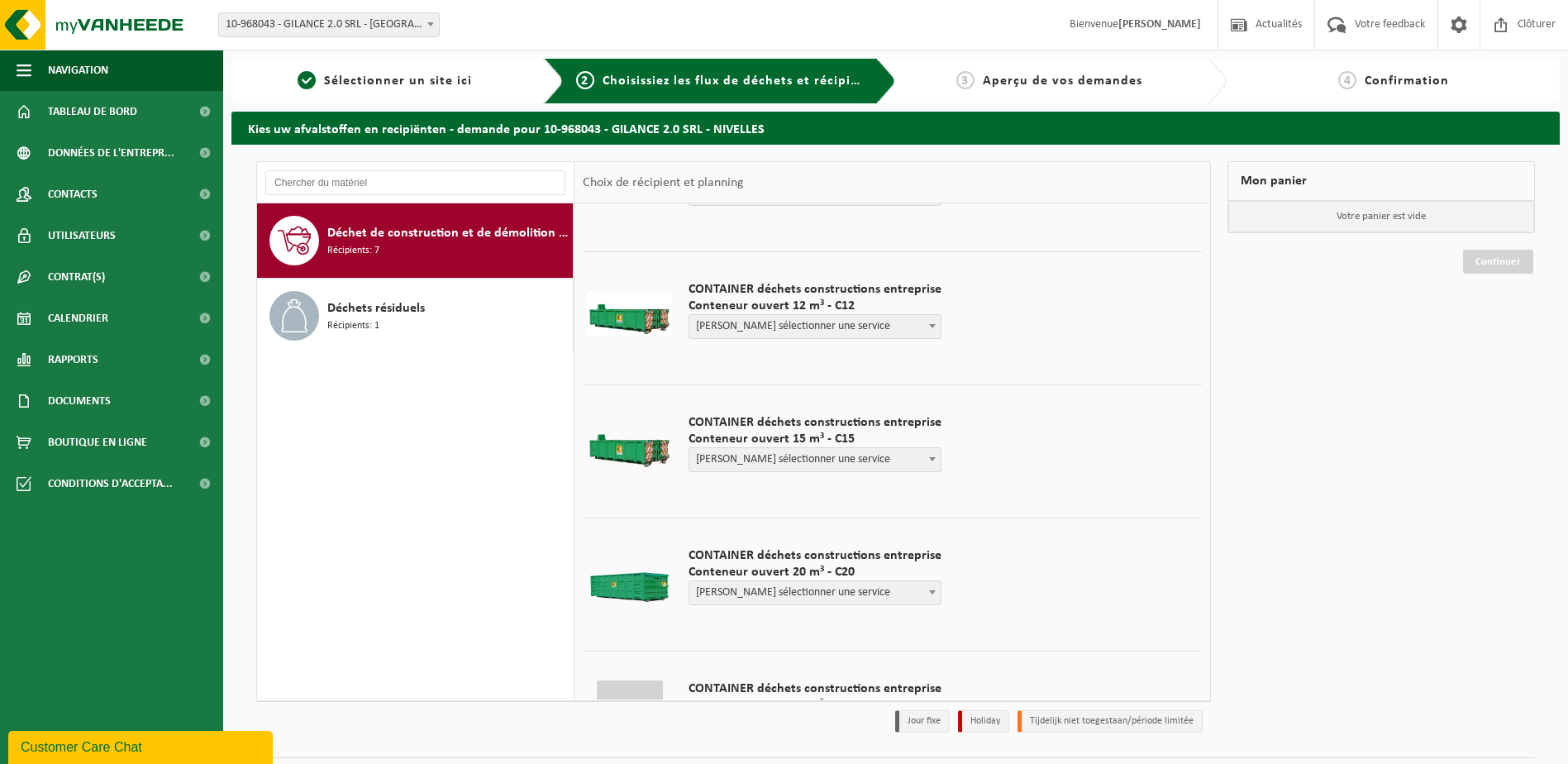
scroll to position [248, 0]
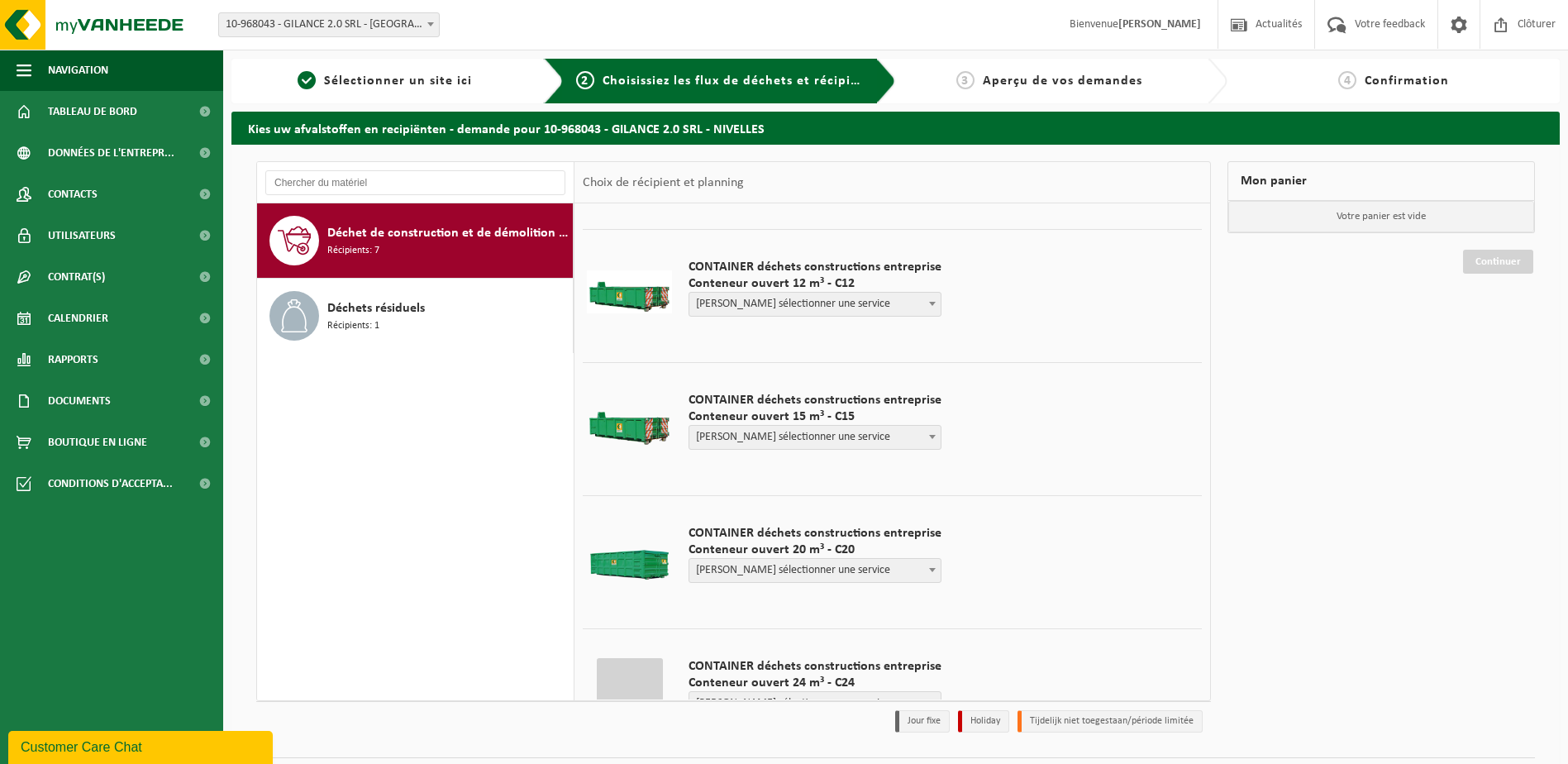
click at [895, 446] on span "Veuillez sélectionner une service" at bounding box center [814, 437] width 251 height 23
select select "CD-VEL-004521_HK-XC-15-GN-00_04-000031_725"
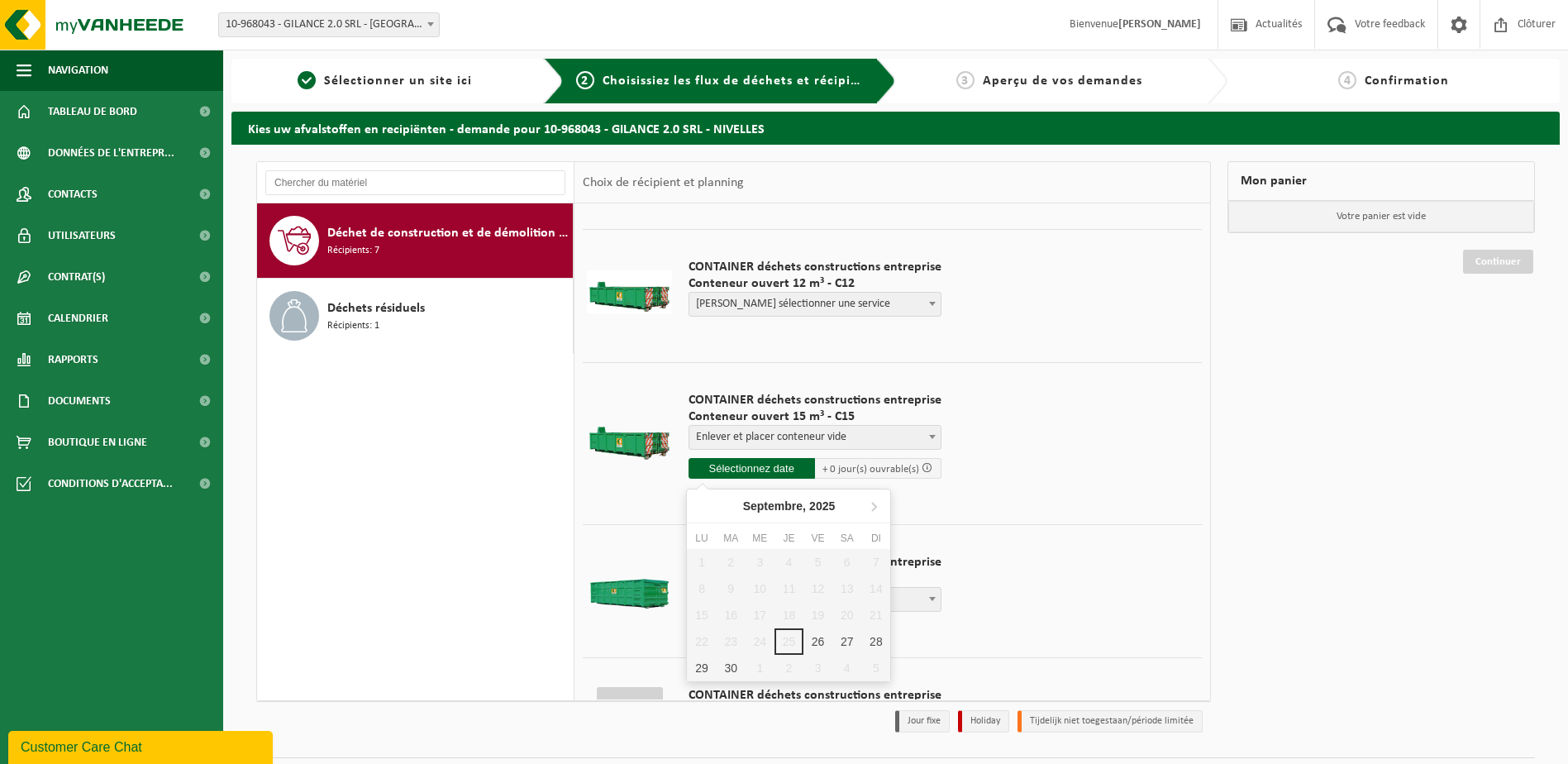
click at [756, 470] on input "text" at bounding box center [752, 469] width 127 height 21
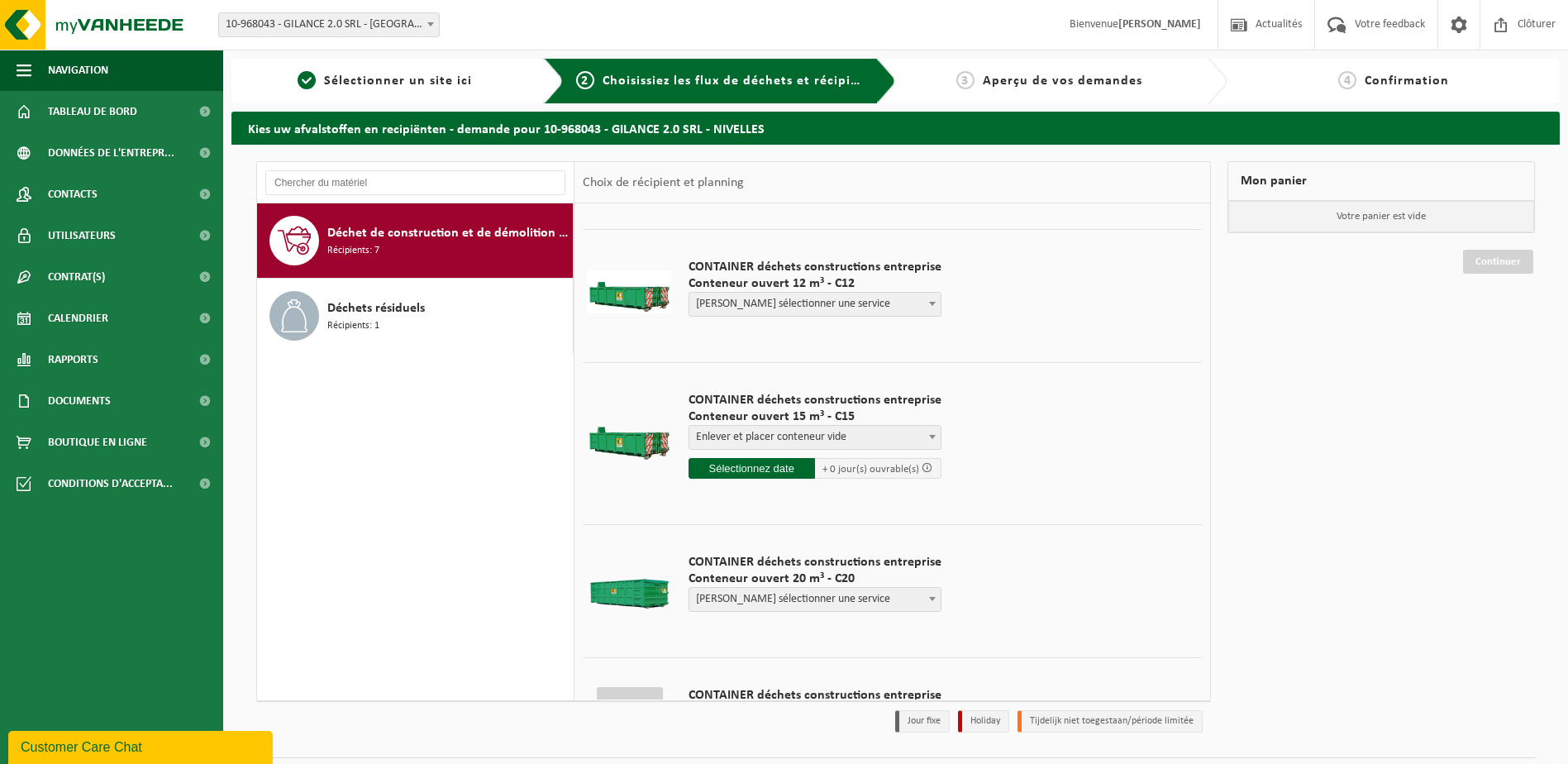
click at [615, 472] on td at bounding box center [630, 438] width 93 height 153
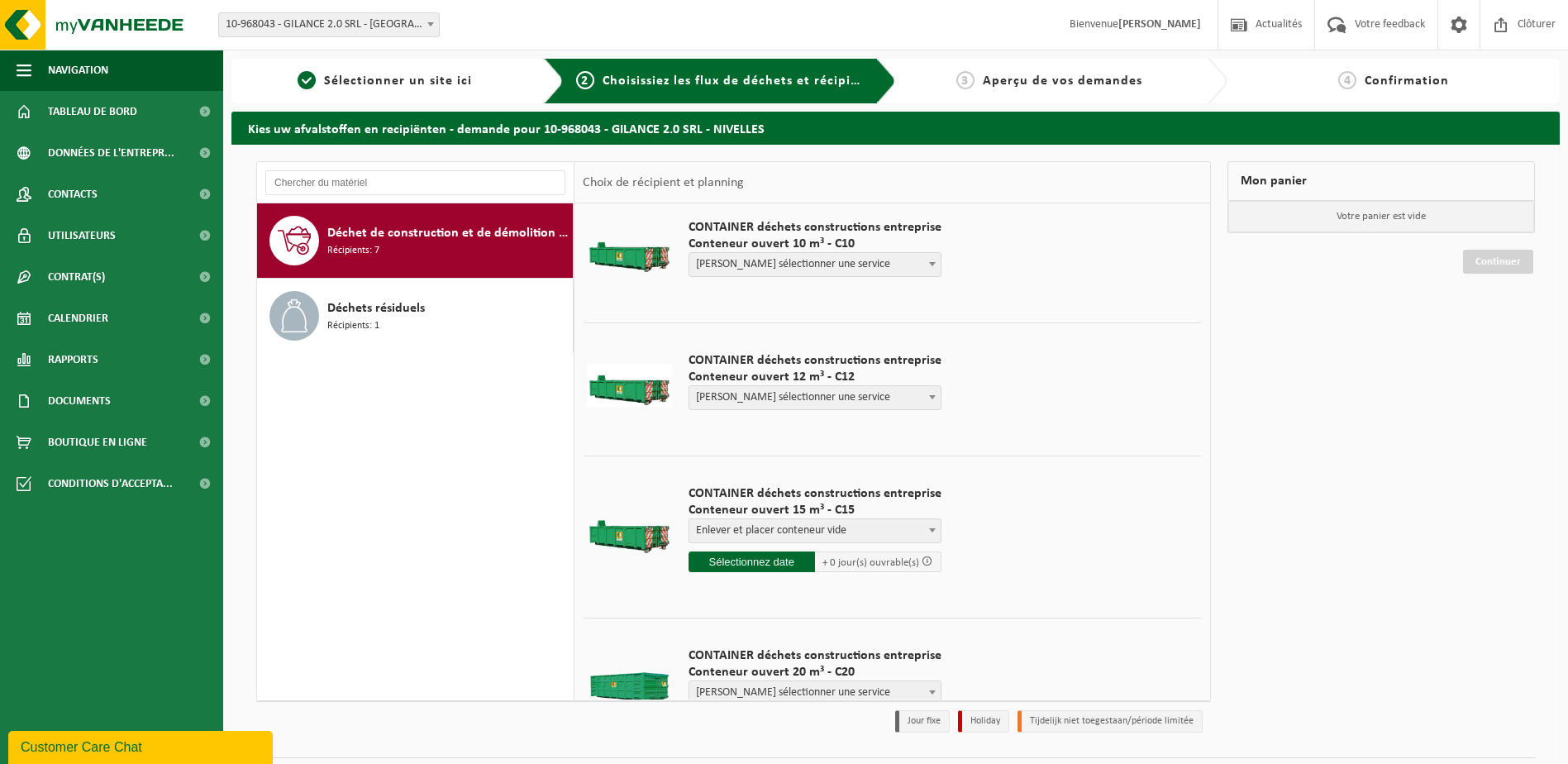
scroll to position [150, 0]
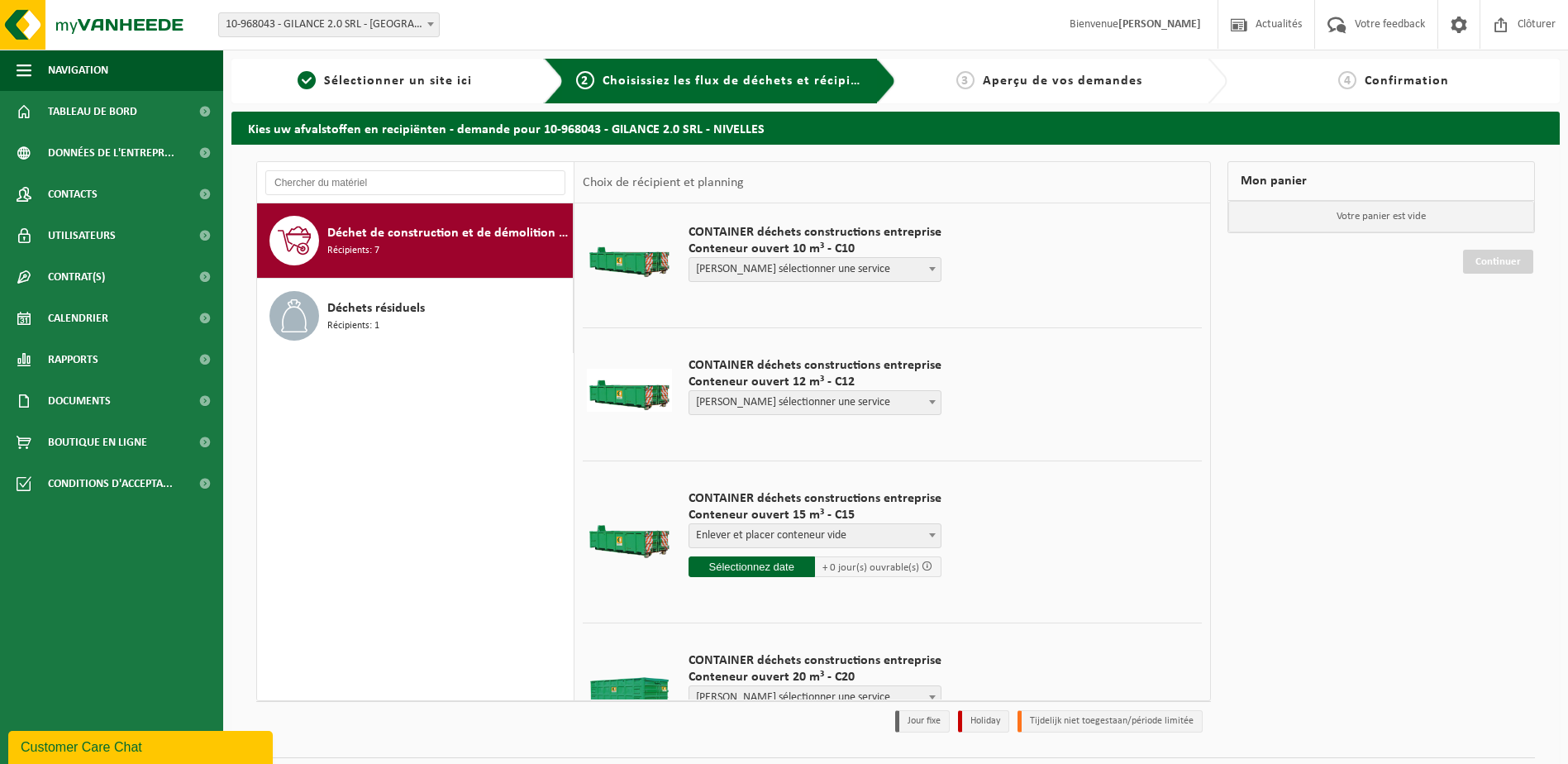
click at [789, 563] on input "text" at bounding box center [752, 567] width 127 height 21
click at [821, 742] on div "26" at bounding box center [818, 739] width 29 height 27
type input "à partir de 2025-09-26"
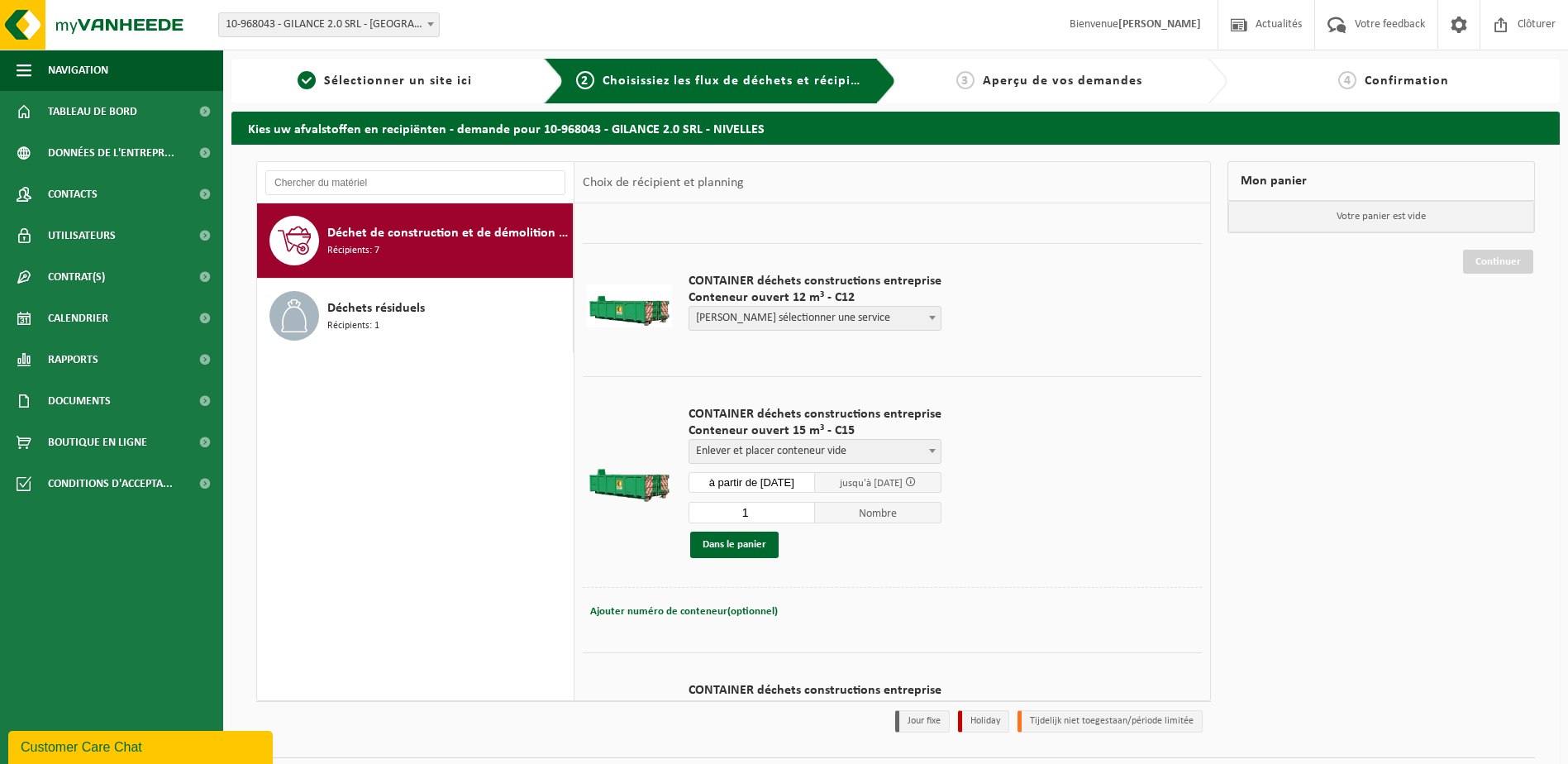
scroll to position [315, 0]
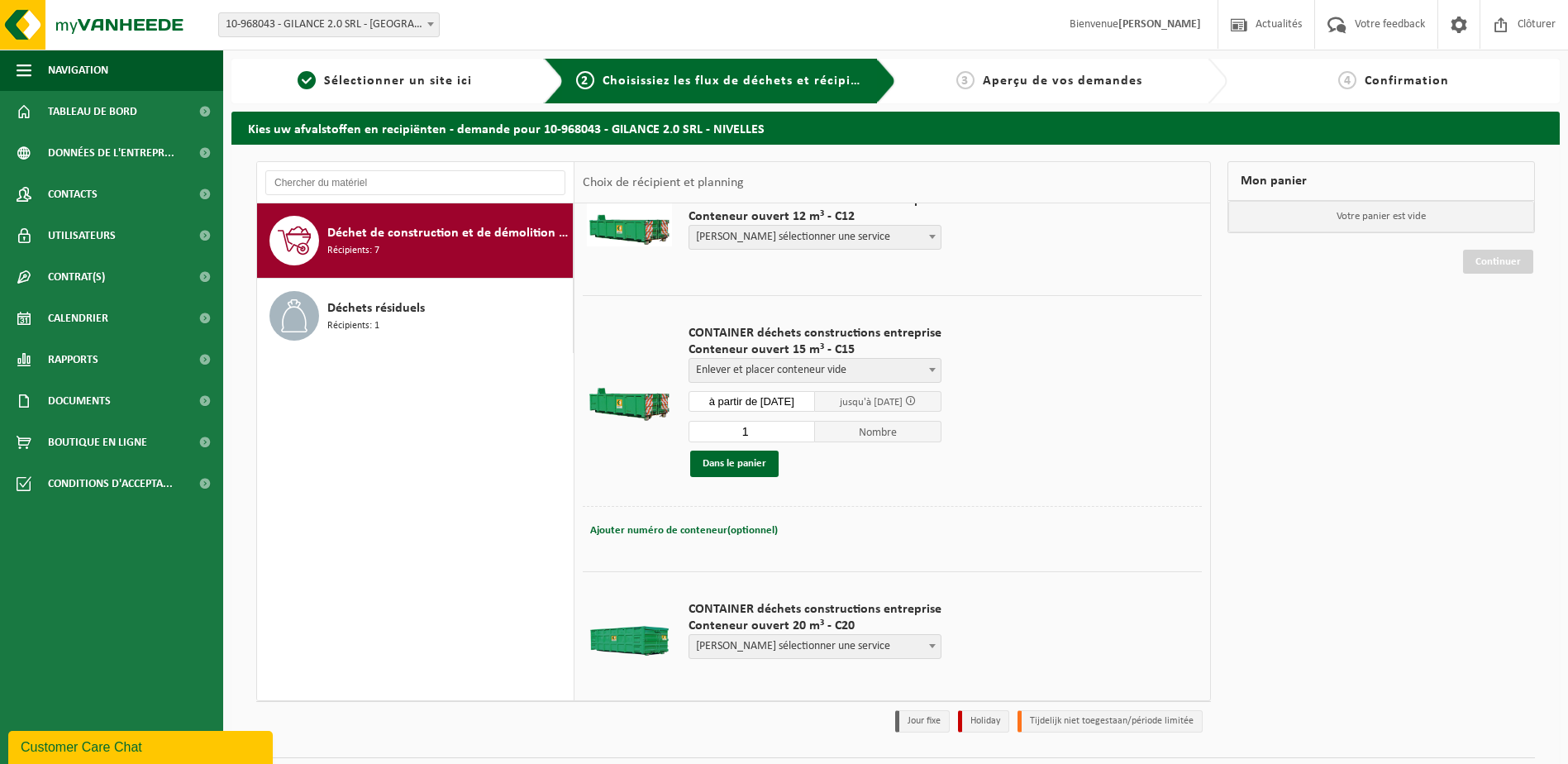
click at [916, 401] on span at bounding box center [910, 400] width 10 height 10
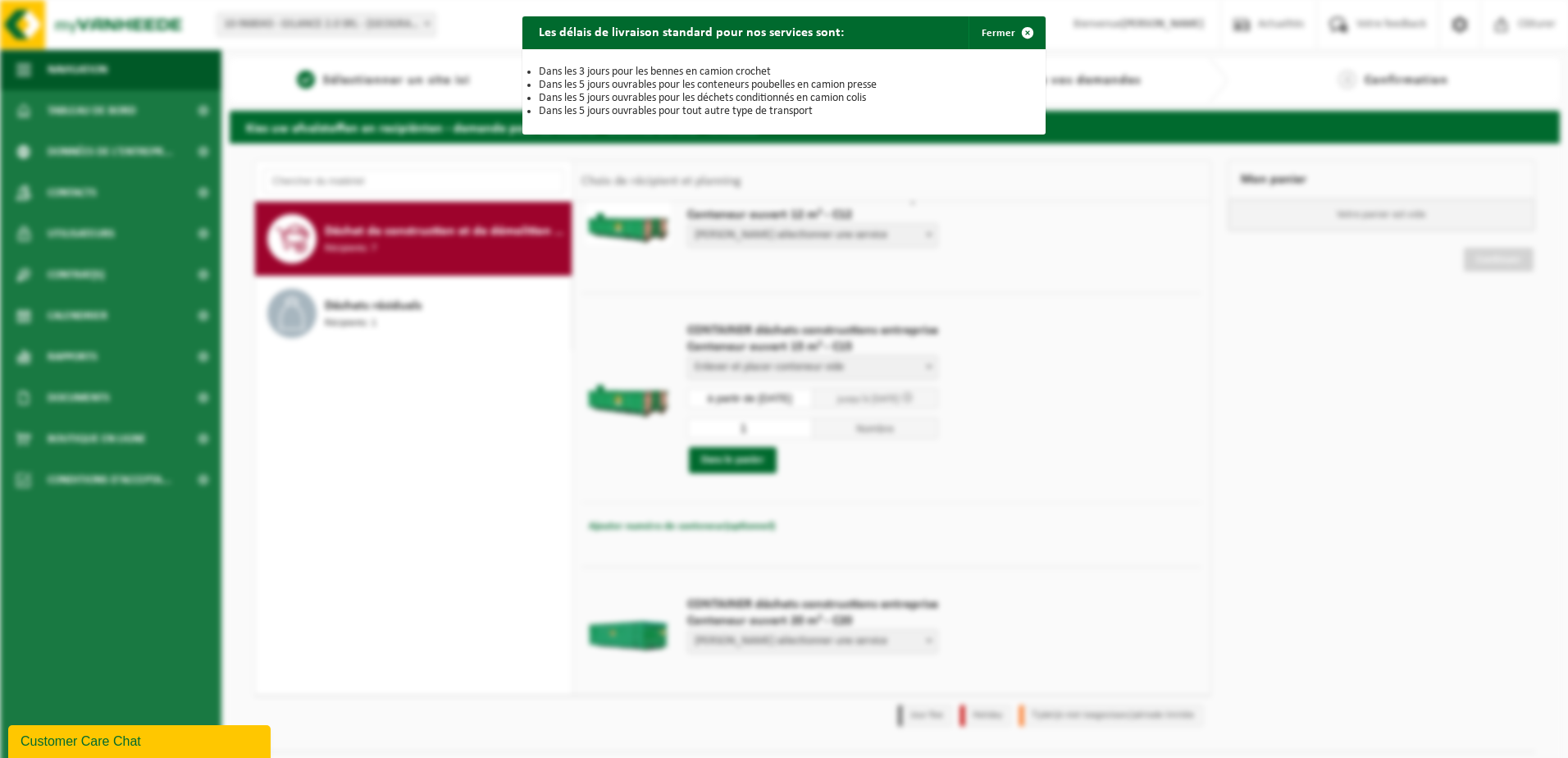
click at [1049, 401] on div "Les délais de livraison standard pour nos services sont: Fermer Dans les 3 jour…" at bounding box center [784, 379] width 1568 height 758
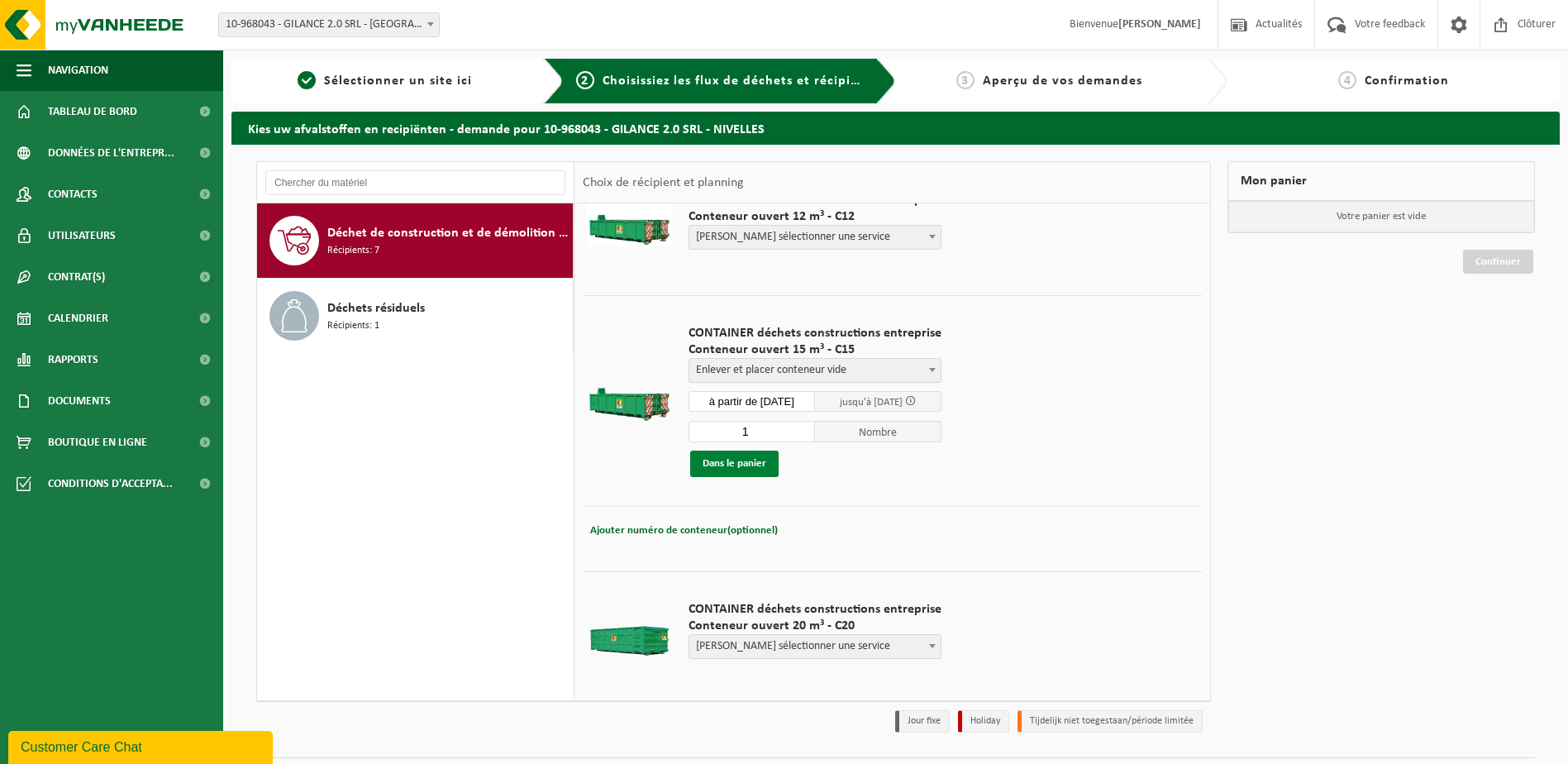
click at [729, 464] on button "Dans le panier" at bounding box center [734, 464] width 88 height 27
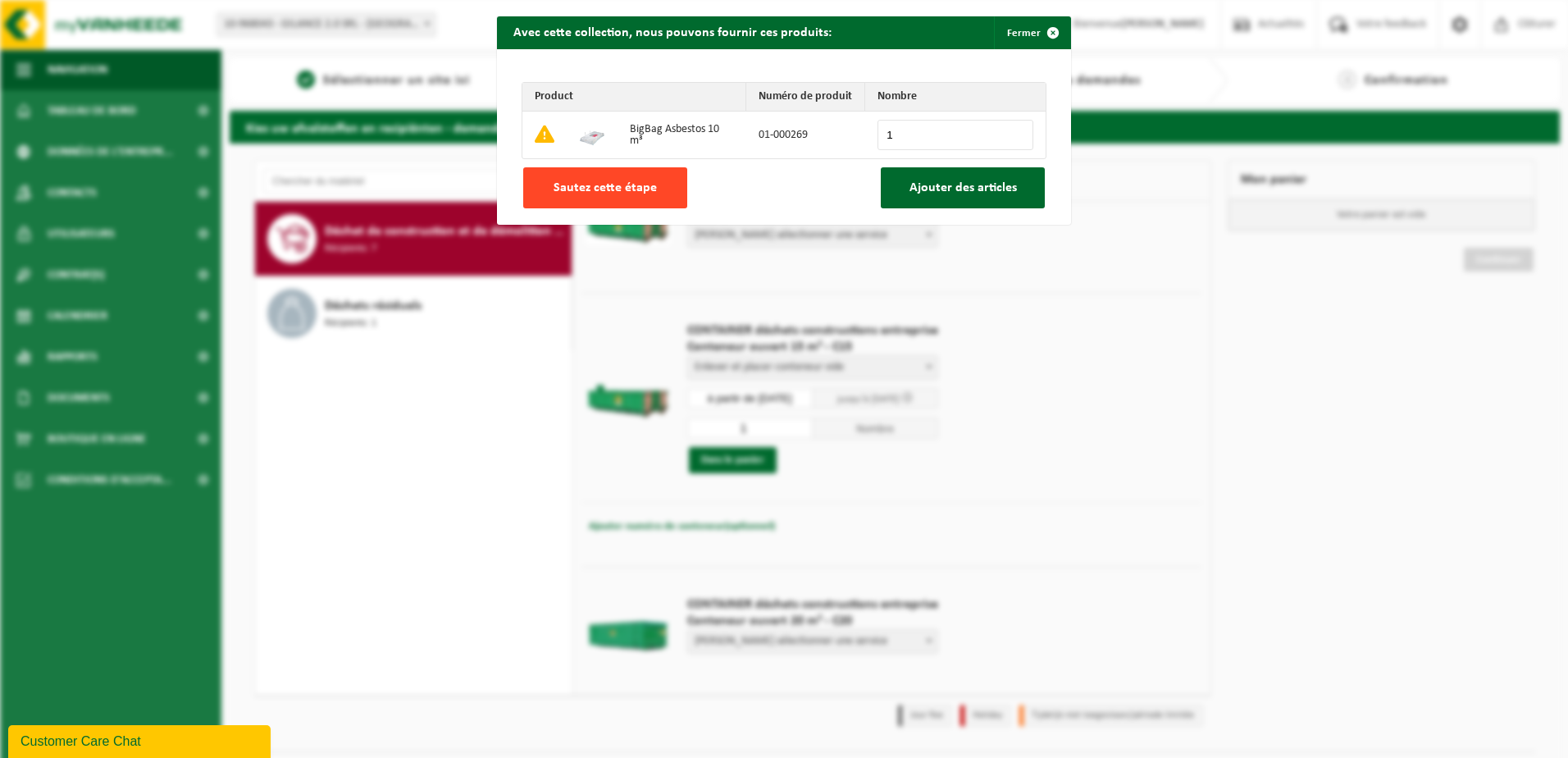
click at [619, 187] on span "Sautez cette étape" at bounding box center [605, 188] width 103 height 13
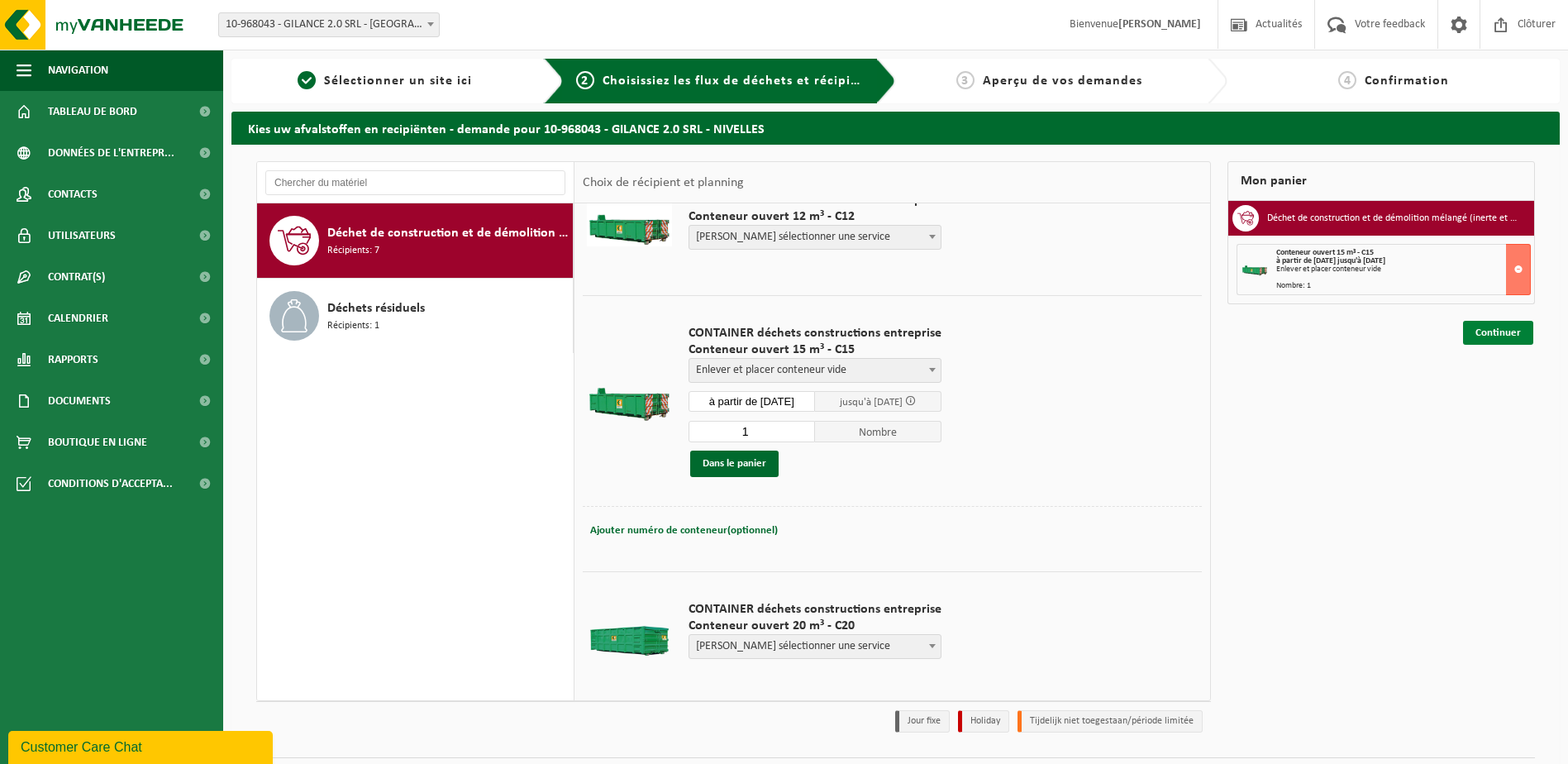
click at [1496, 332] on link "Continuer" at bounding box center [1498, 332] width 70 height 24
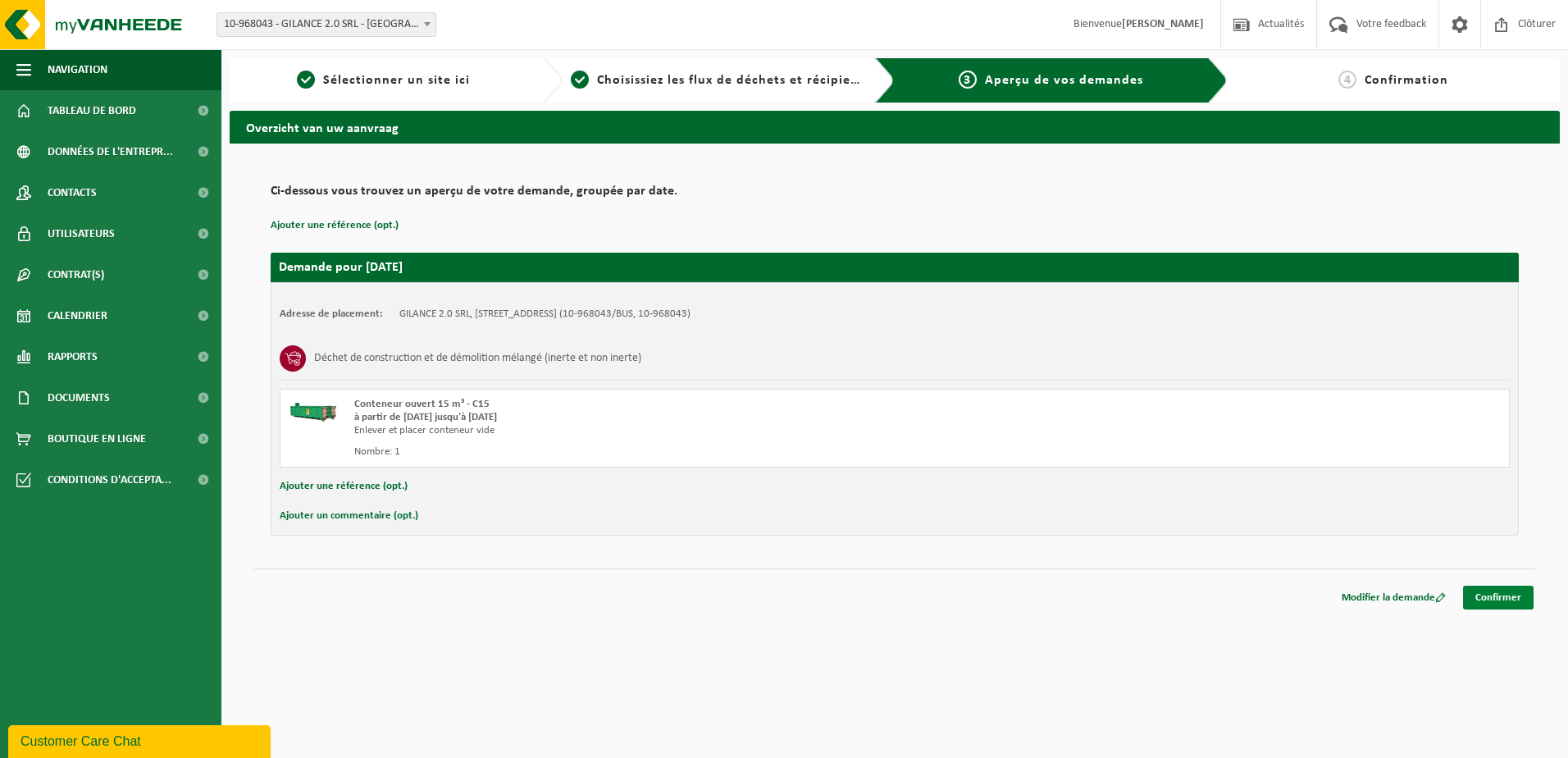
click at [1493, 594] on link "Confirmer" at bounding box center [1498, 596] width 70 height 23
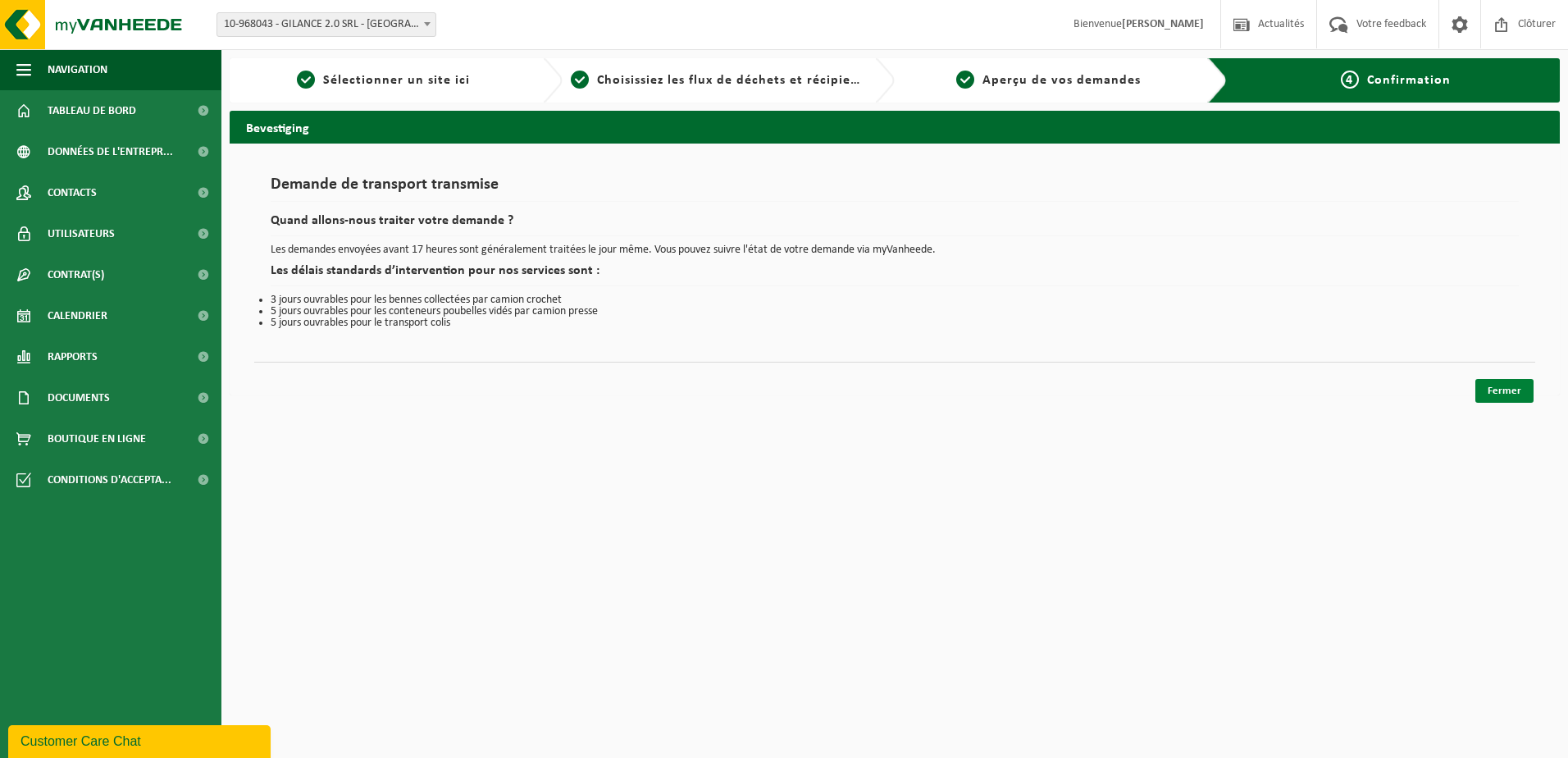
click at [1493, 391] on link "Fermer" at bounding box center [1505, 390] width 58 height 23
